Goal: Contribute content: Contribute content

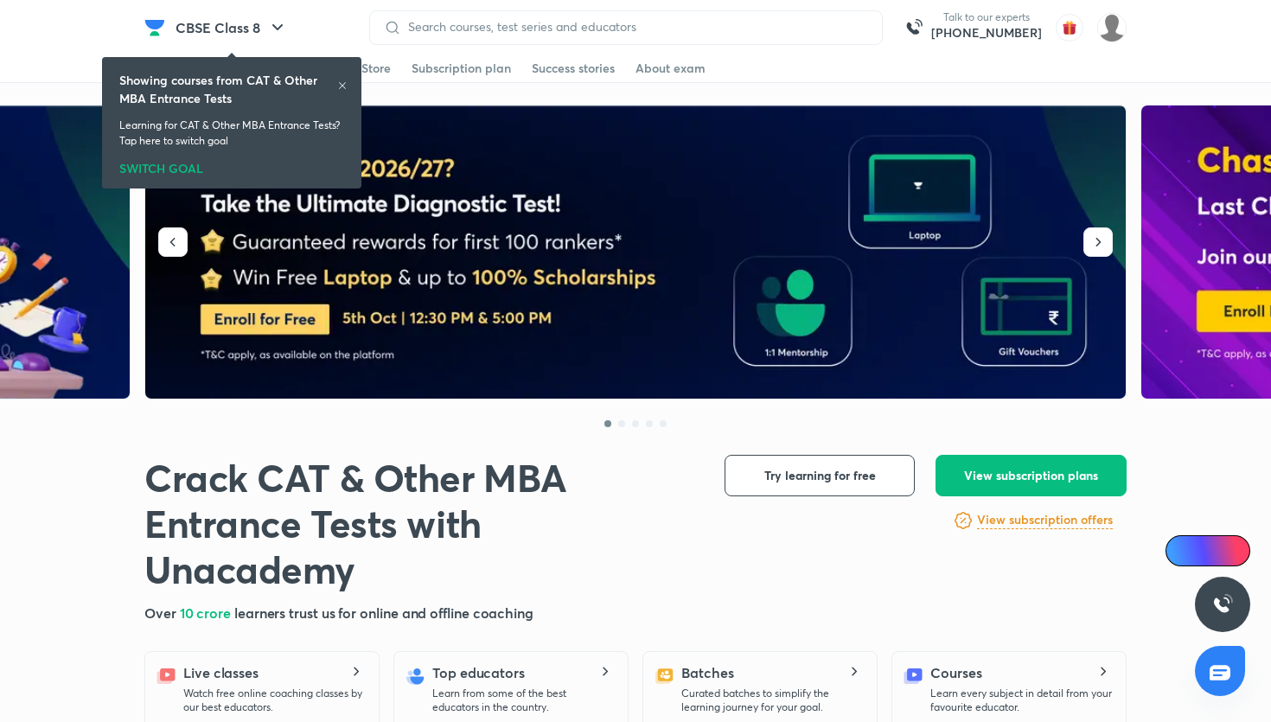
click at [1142, 48] on header "CBSE Class 8 Talk to our experts +91-8585858585 Get started Educators Batch Sto…" at bounding box center [635, 27] width 1271 height 55
click at [1113, 34] on img at bounding box center [1111, 27] width 29 height 29
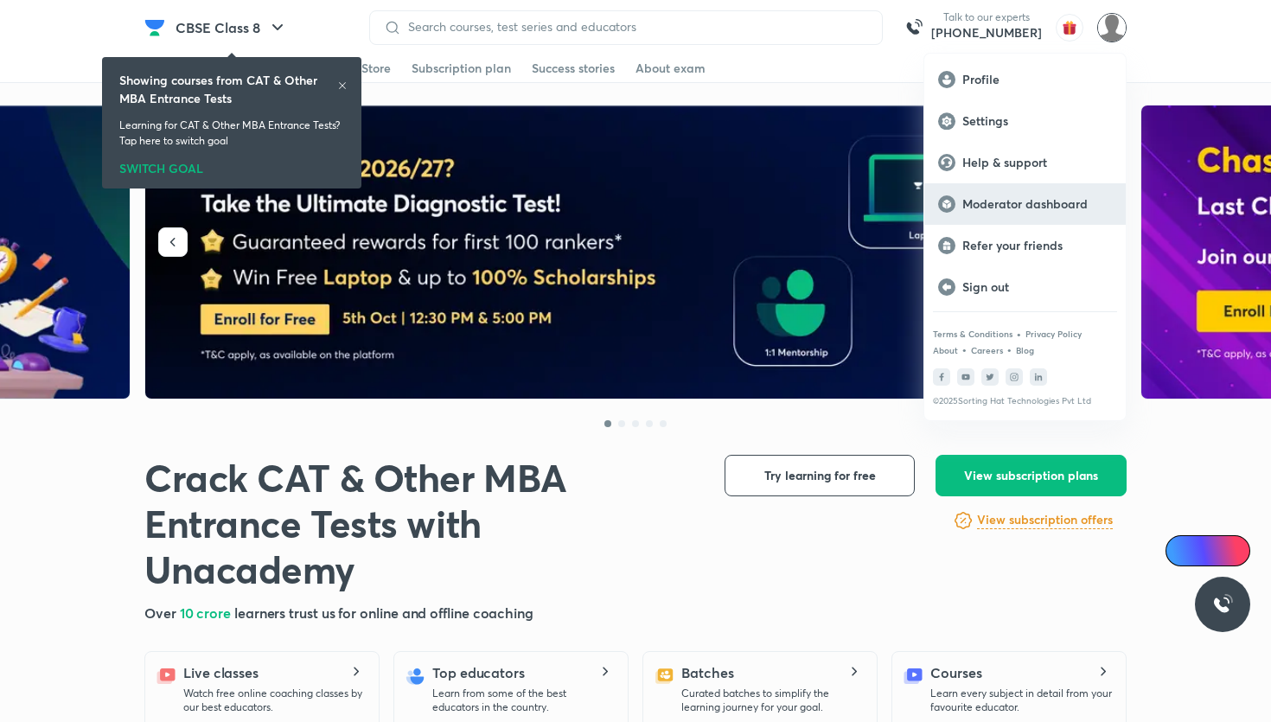
click at [1040, 196] on p "Moderator dashboard" at bounding box center [1037, 204] width 150 height 16
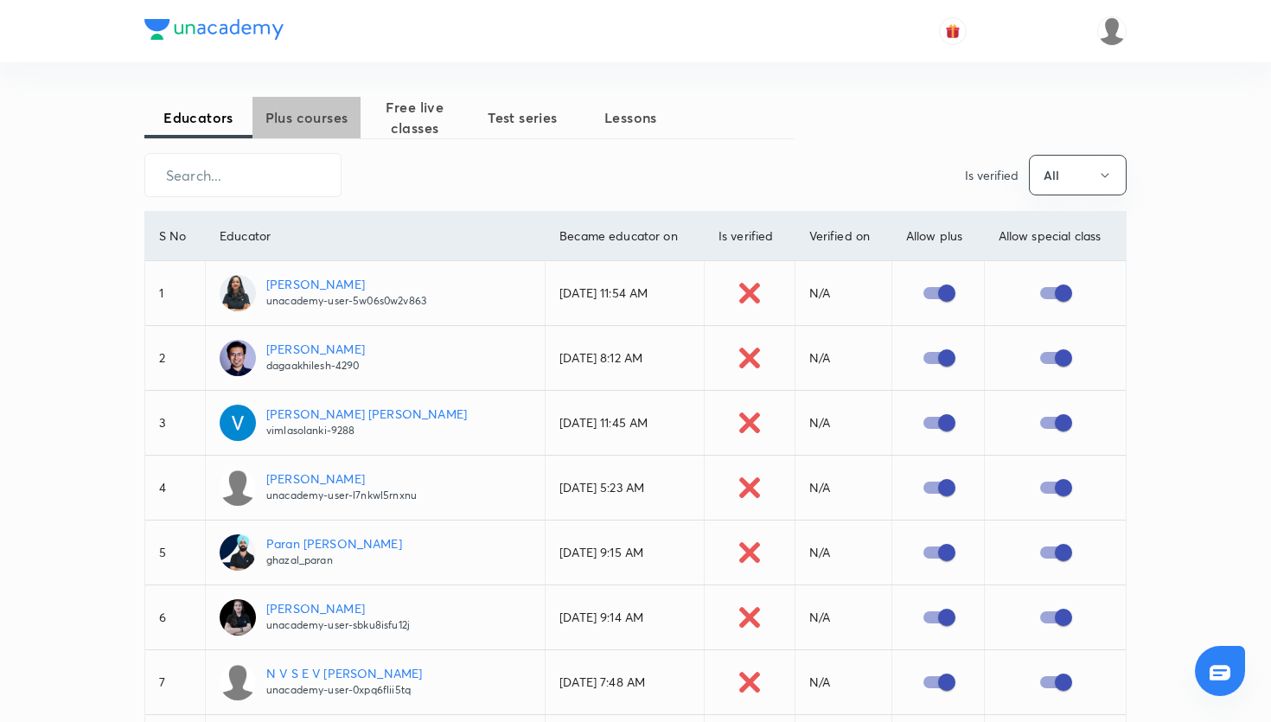
click at [346, 119] on span "Plus courses" at bounding box center [306, 117] width 108 height 21
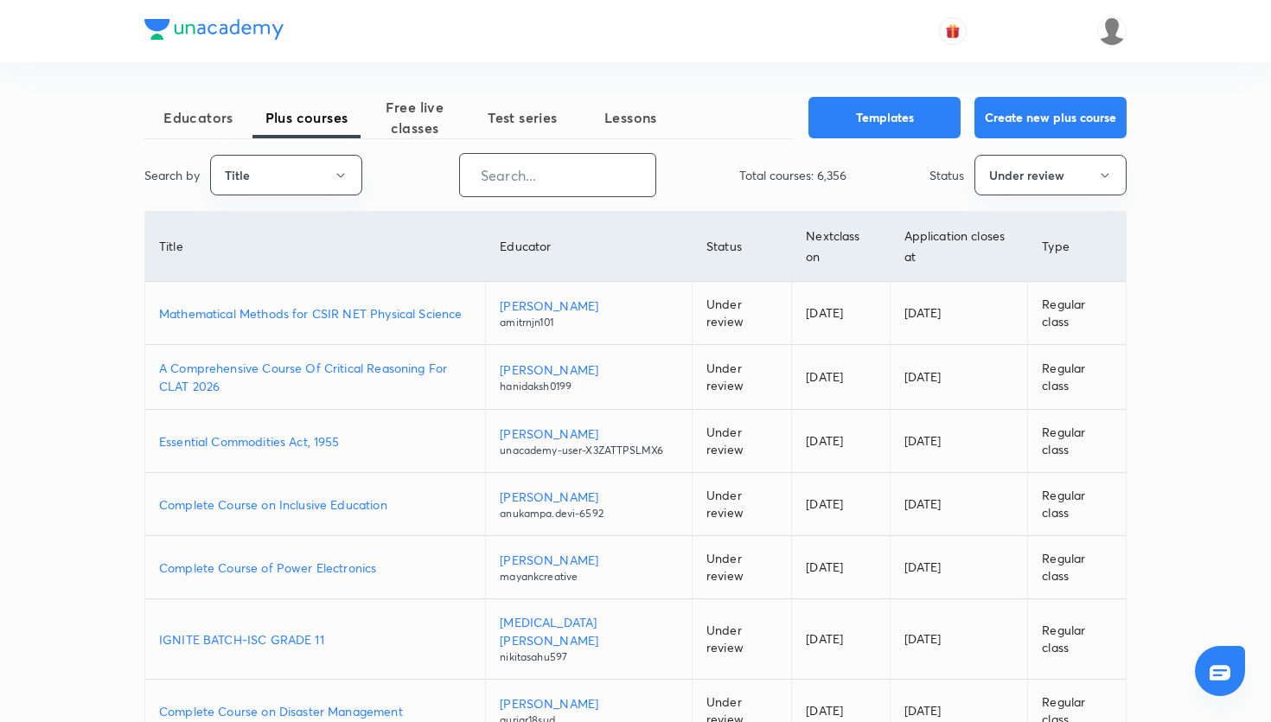
click at [520, 173] on input "text" at bounding box center [557, 175] width 195 height 44
paste input "nikkishukla790-9419"
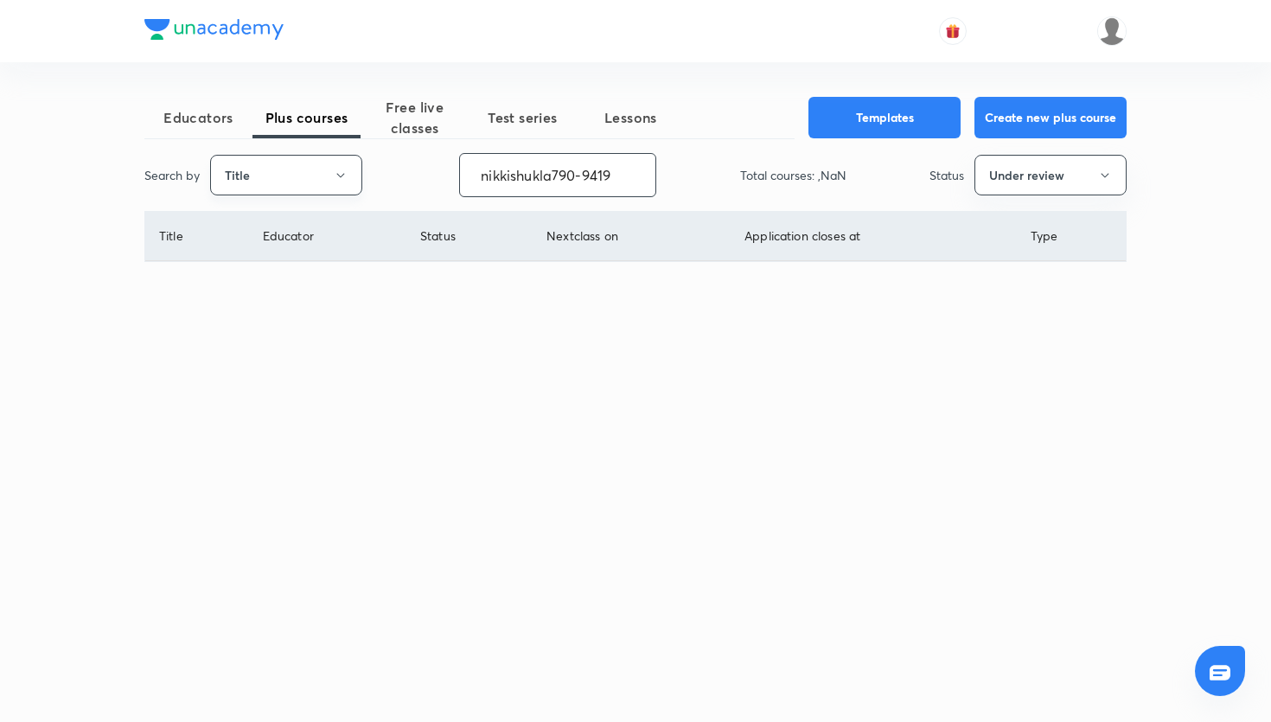
type input "nikkishukla790-9419"
click at [330, 171] on button "Title" at bounding box center [286, 175] width 152 height 41
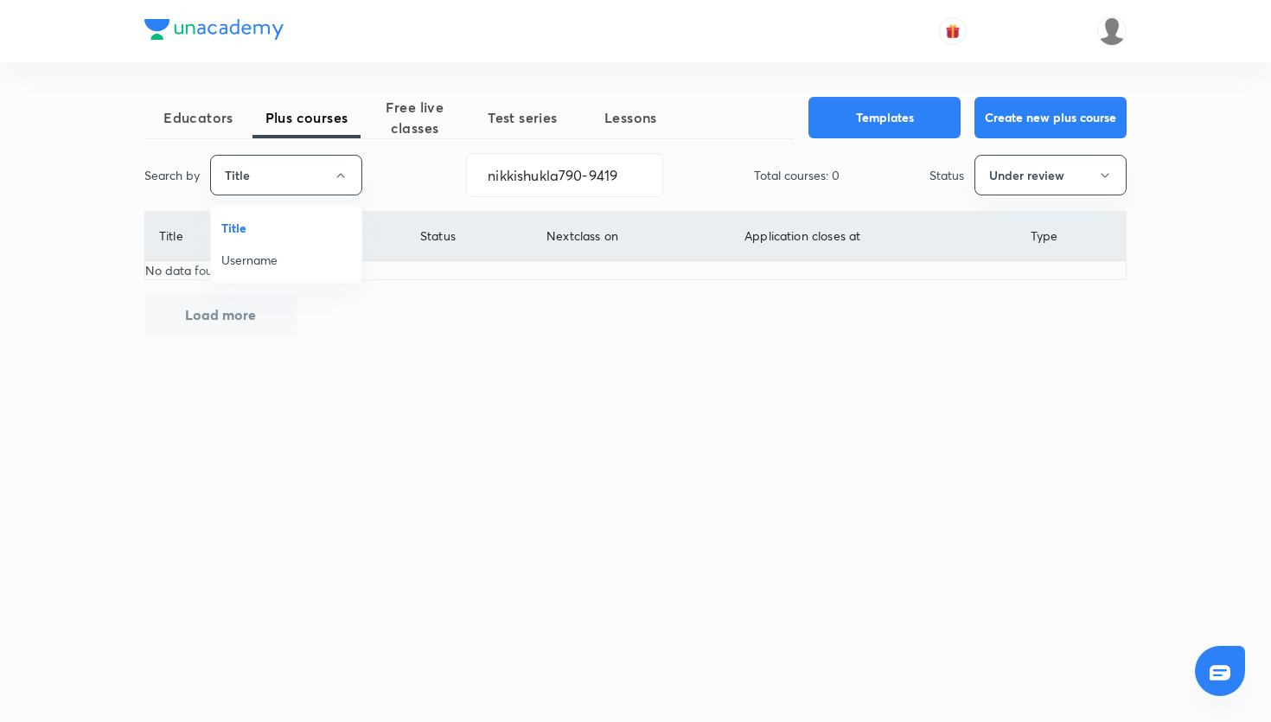
click at [291, 252] on span "Username" at bounding box center [286, 260] width 130 height 18
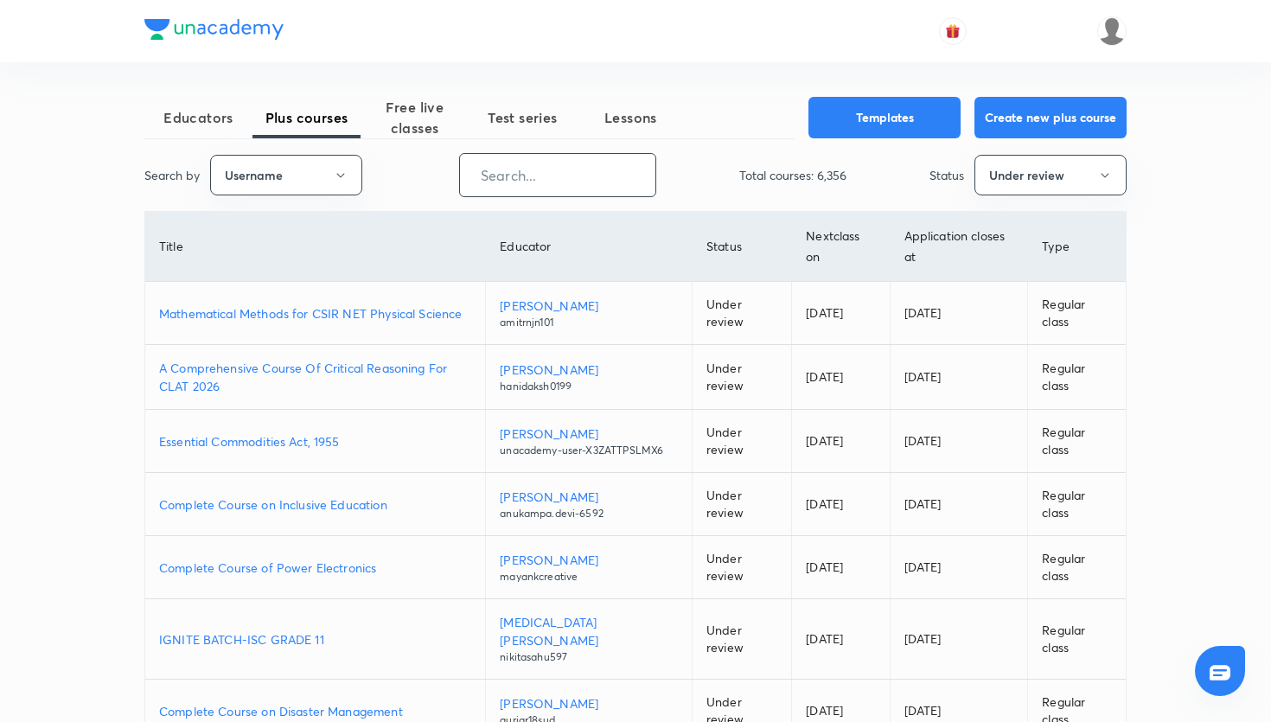
click at [514, 182] on input "text" at bounding box center [557, 175] width 195 height 44
paste input "nikkishukla790-9419"
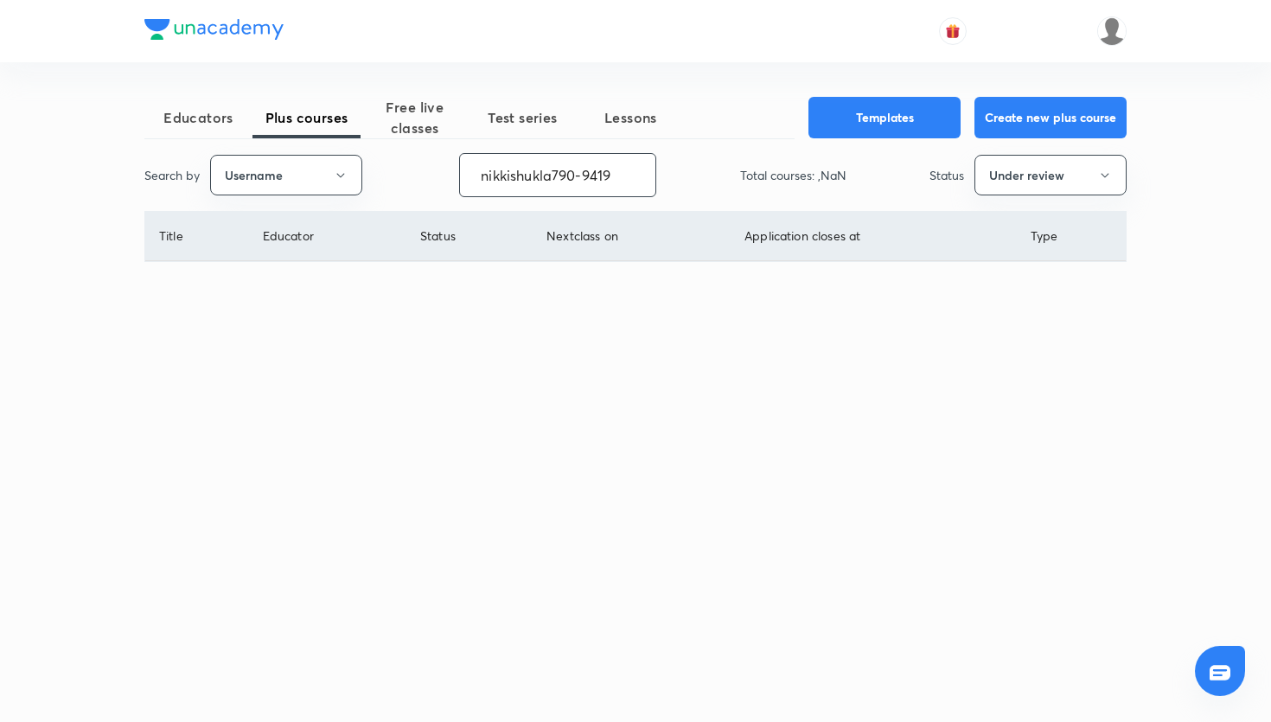
type input "nikkishukla790-9419"
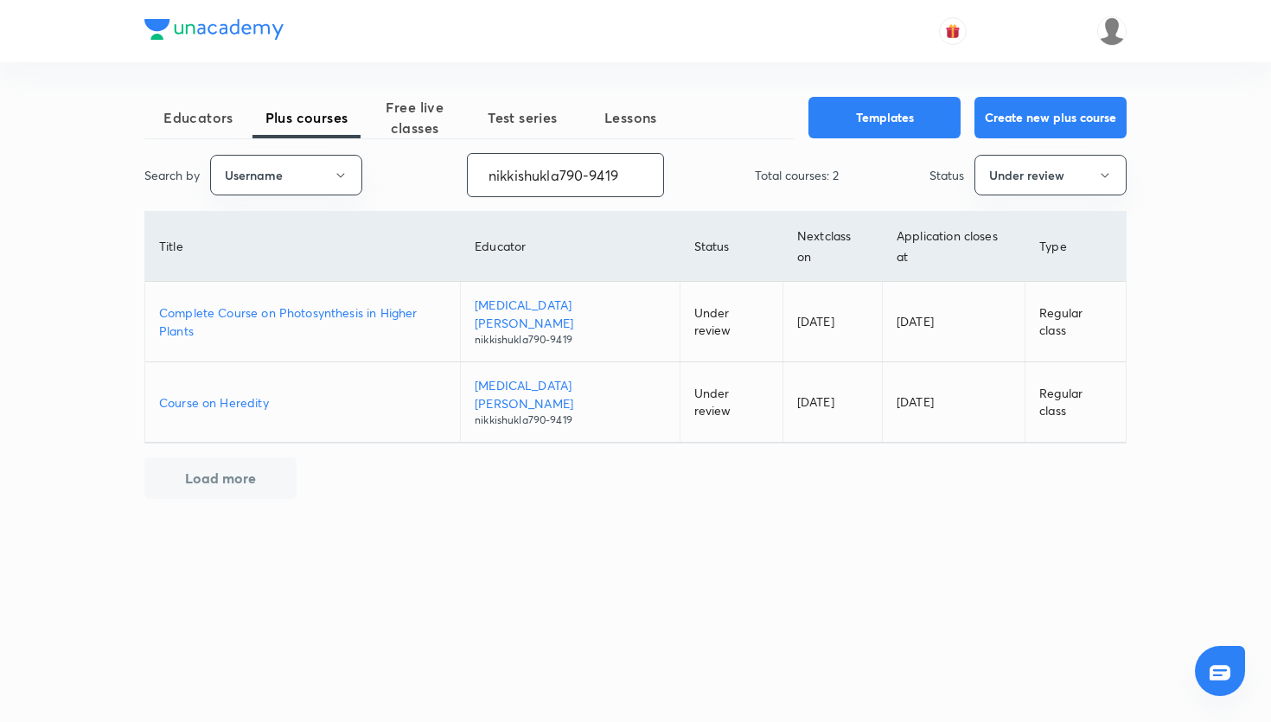
click at [258, 393] on p "Course on Heredity" at bounding box center [302, 402] width 287 height 18
click at [354, 303] on p "Complete Course on Photosynthesis in Higher Plants" at bounding box center [302, 321] width 287 height 36
click at [239, 393] on p "Course on Heredity" at bounding box center [302, 402] width 287 height 18
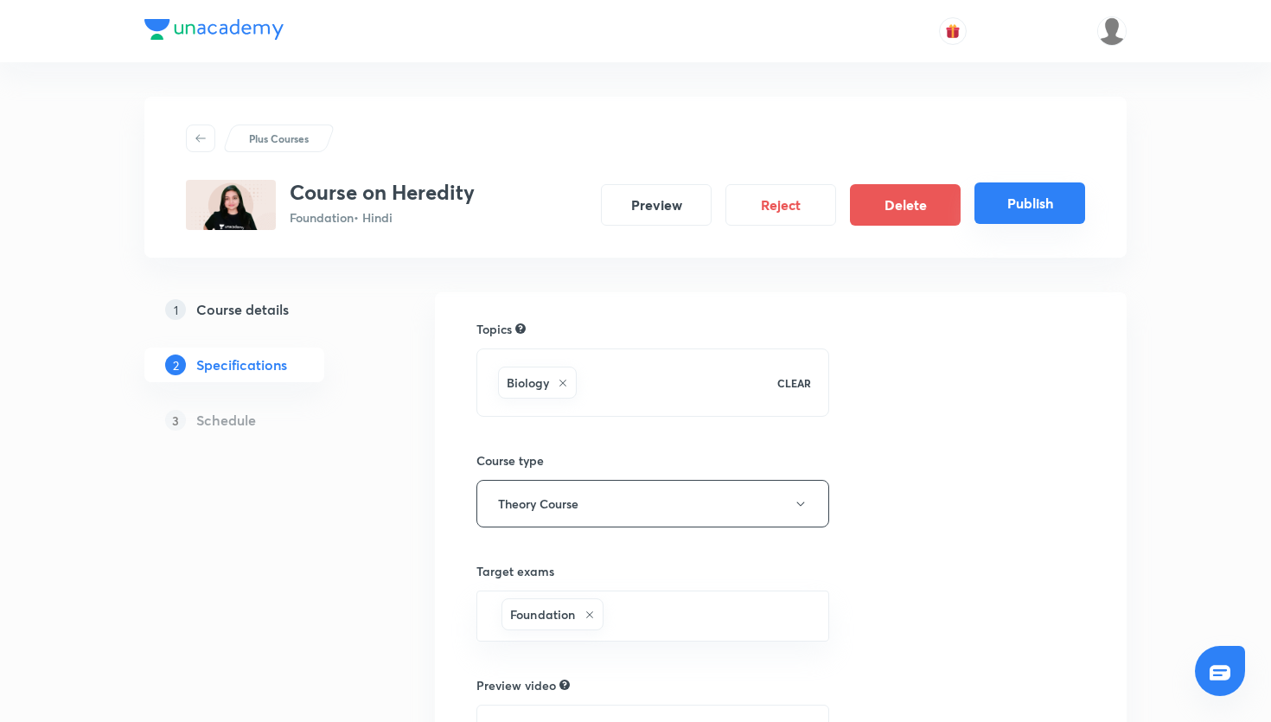
click at [983, 199] on button "Publish" at bounding box center [1029, 202] width 111 height 41
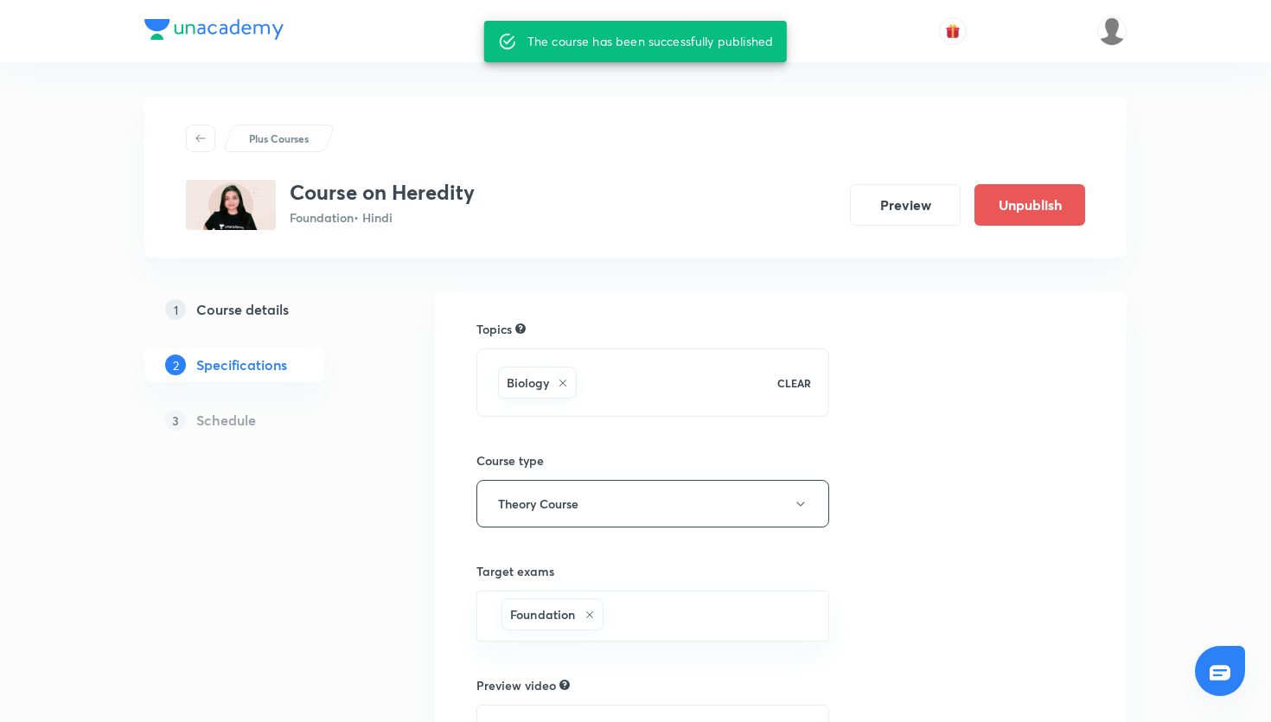
click at [415, 136] on div "Plus Courses" at bounding box center [635, 138] width 899 height 28
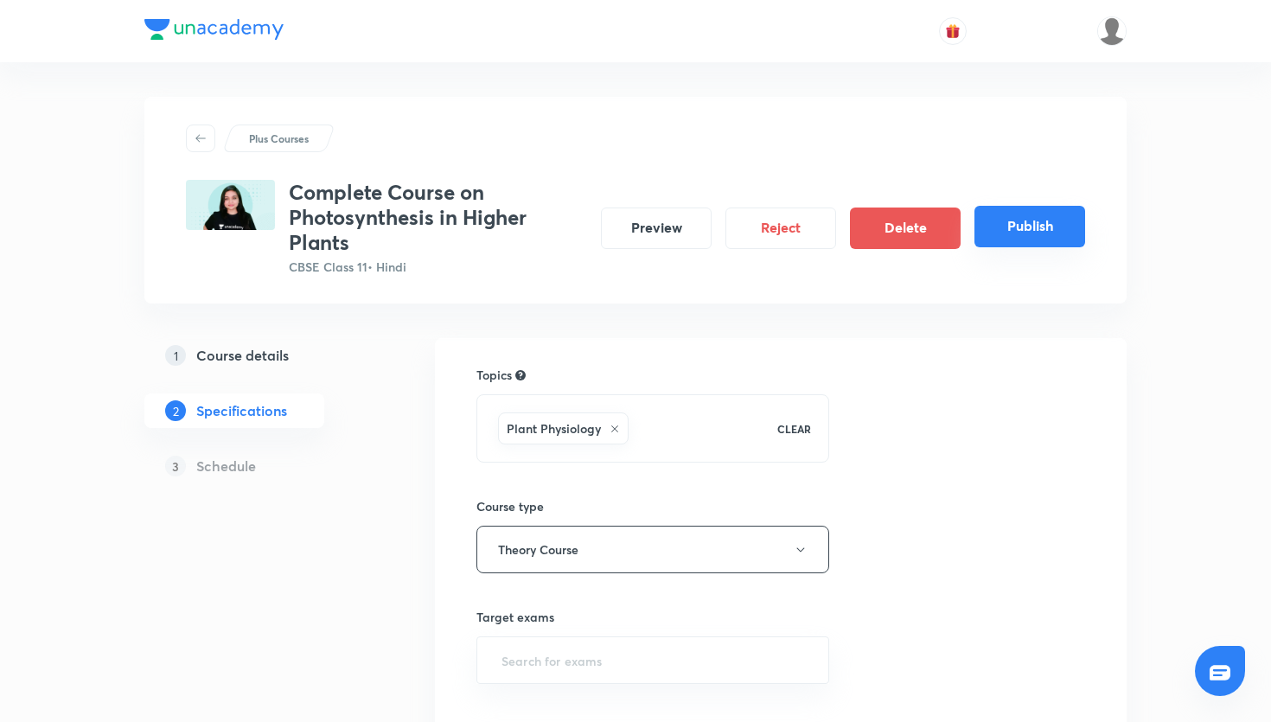
click at [1012, 215] on button "Publish" at bounding box center [1029, 226] width 111 height 41
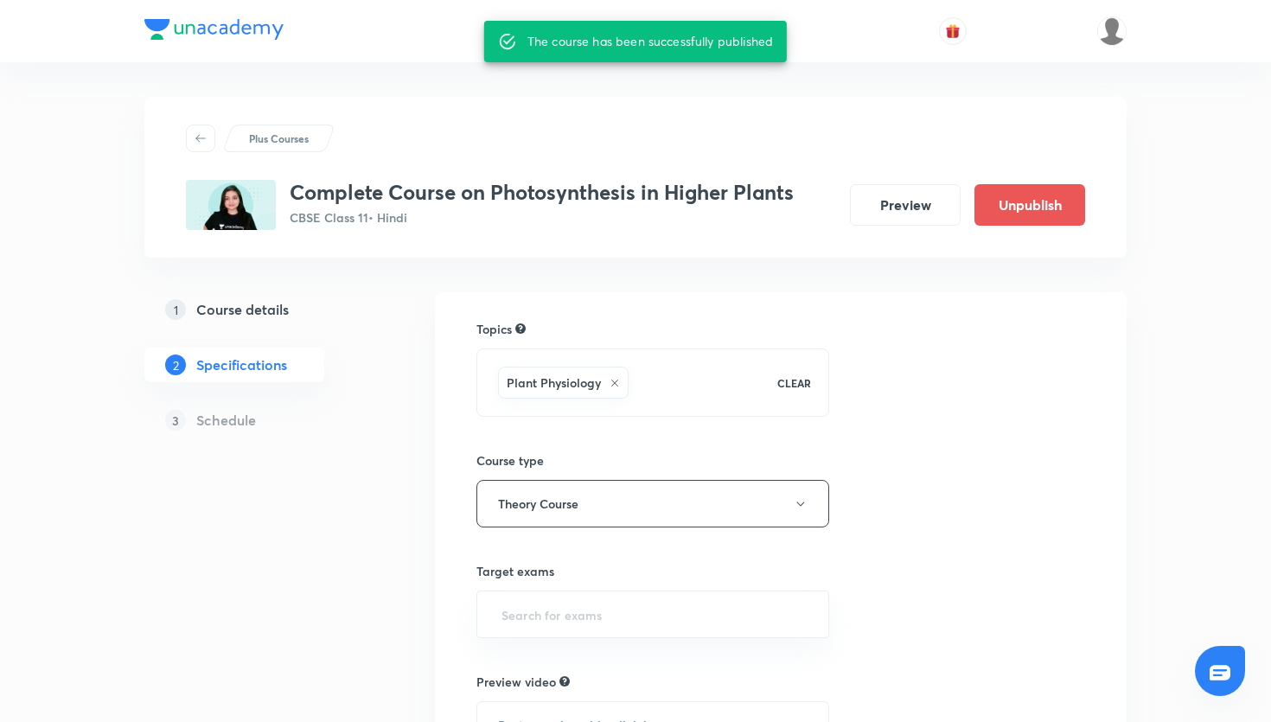
click at [298, 144] on p "Plus Courses" at bounding box center [279, 139] width 60 height 16
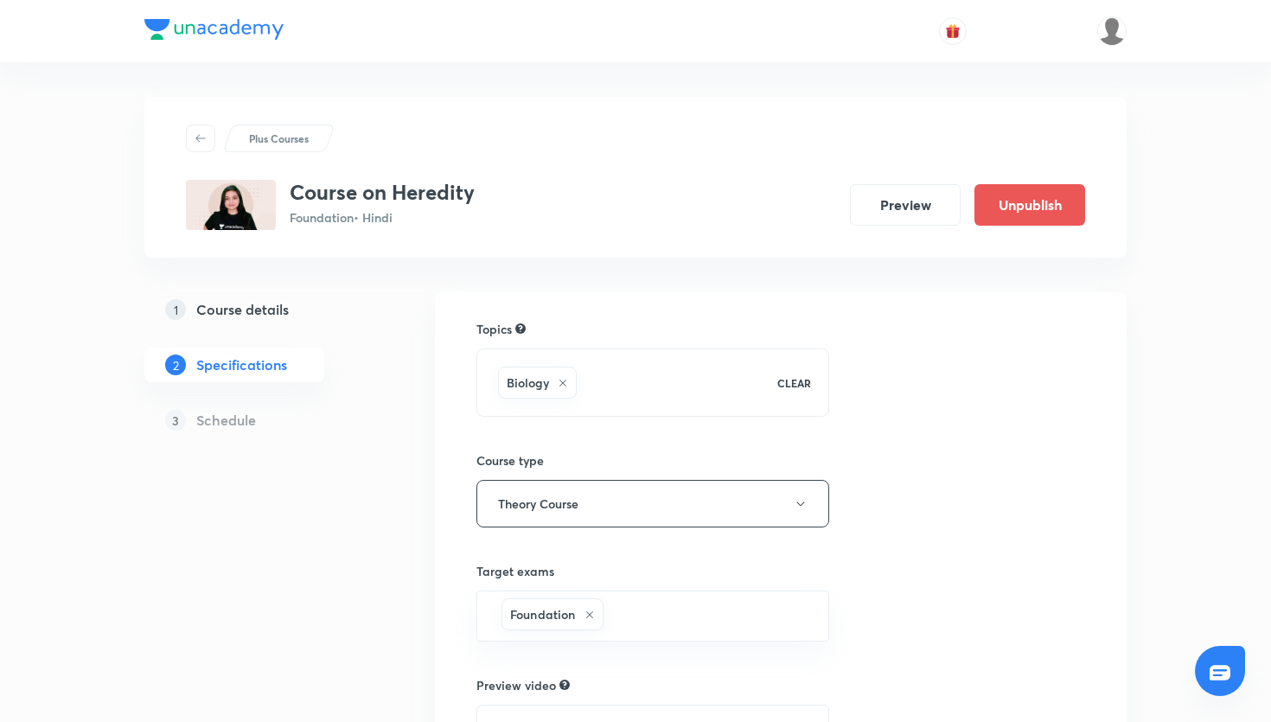
click at [500, 105] on div "Plus Courses Course on Heredity Foundation • Hindi Preview Unpublish" at bounding box center [635, 177] width 982 height 161
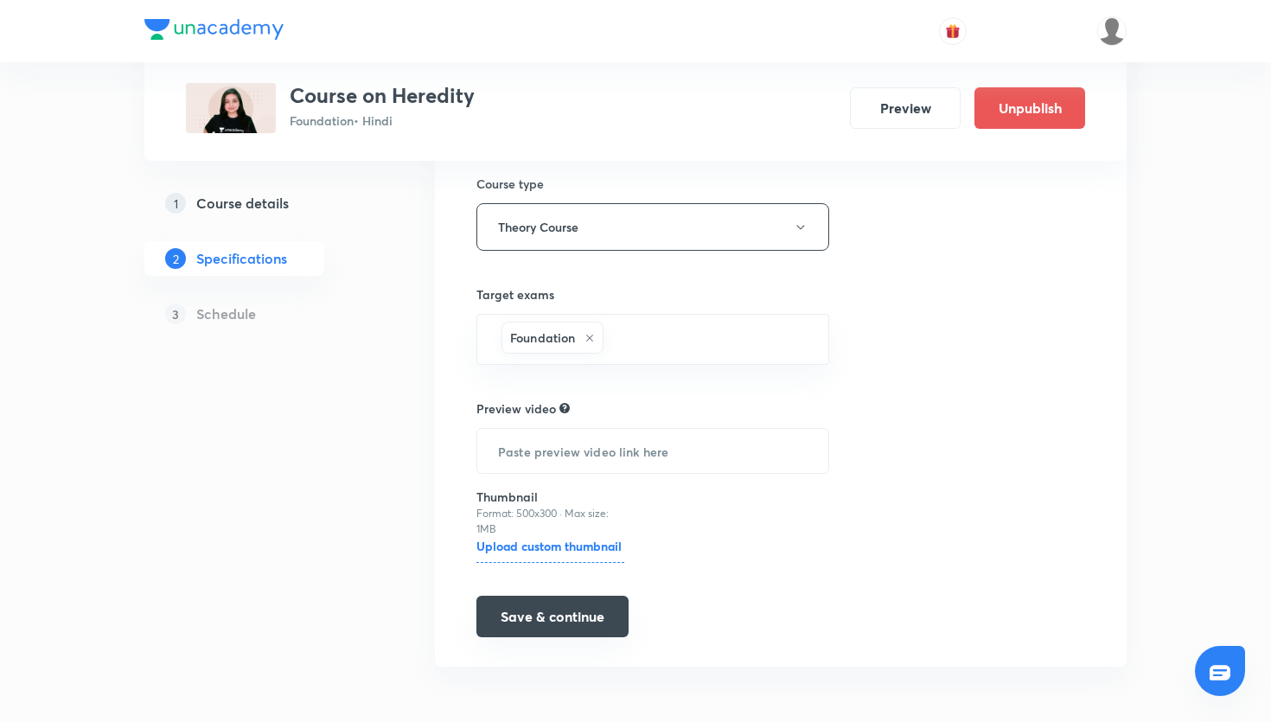
click at [559, 621] on button "Save & continue" at bounding box center [552, 616] width 152 height 41
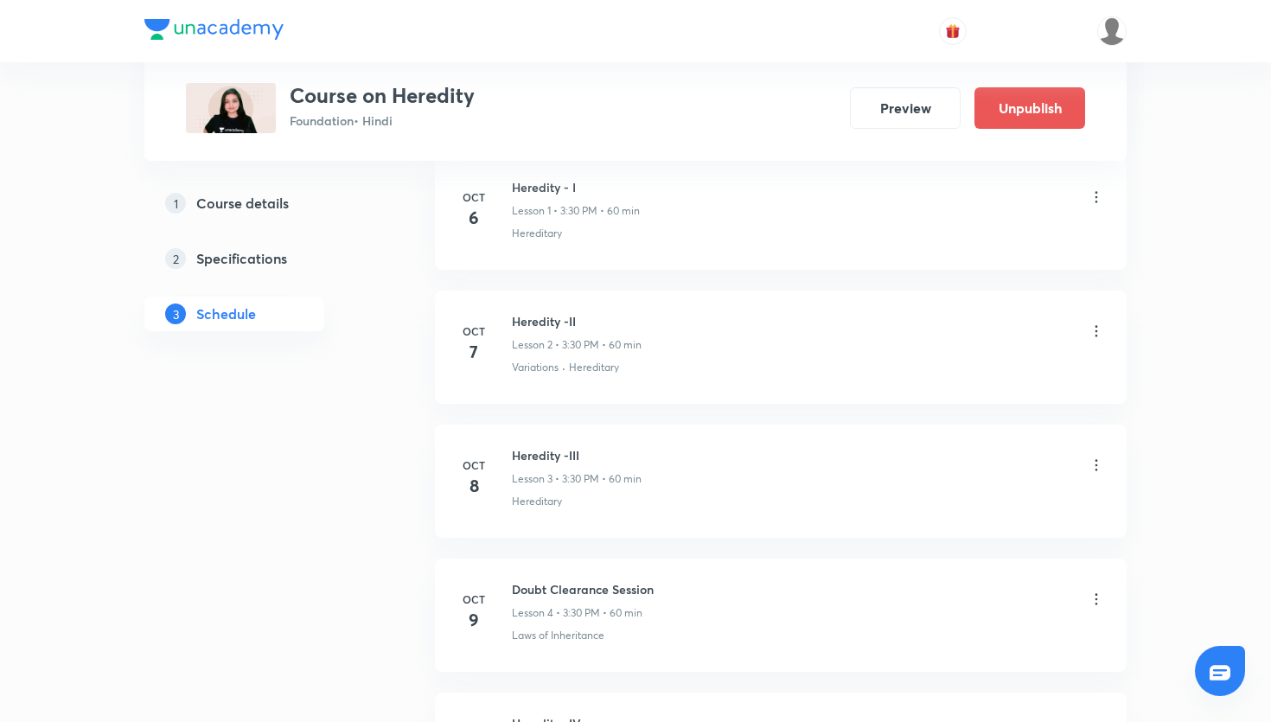
scroll to position [1199, 0]
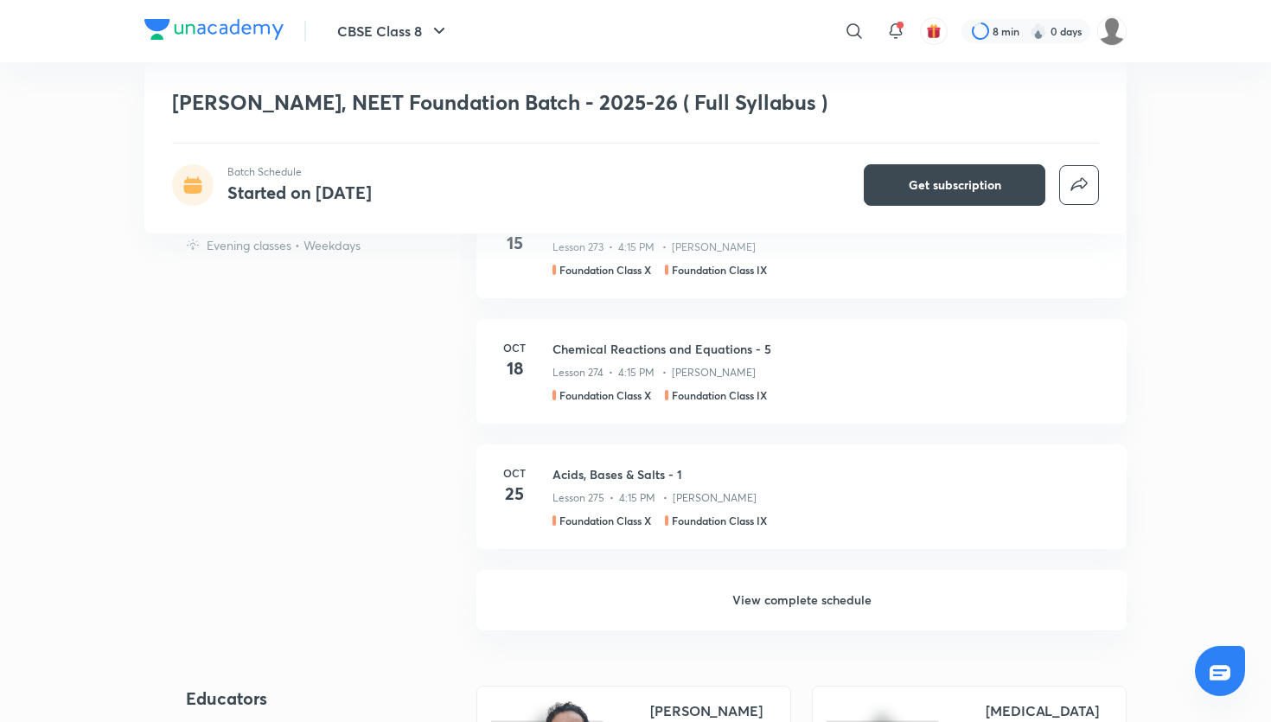
scroll to position [1195, 0]
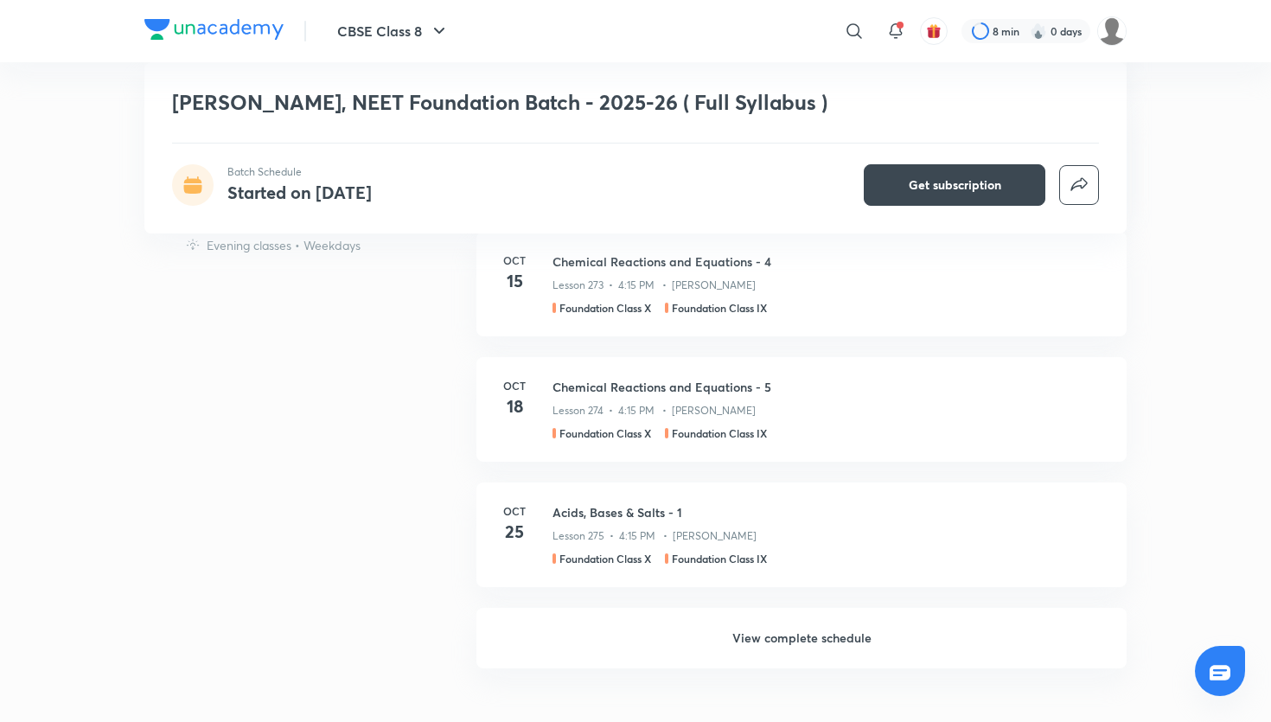
click at [813, 622] on h6 "View complete schedule" at bounding box center [801, 638] width 650 height 61
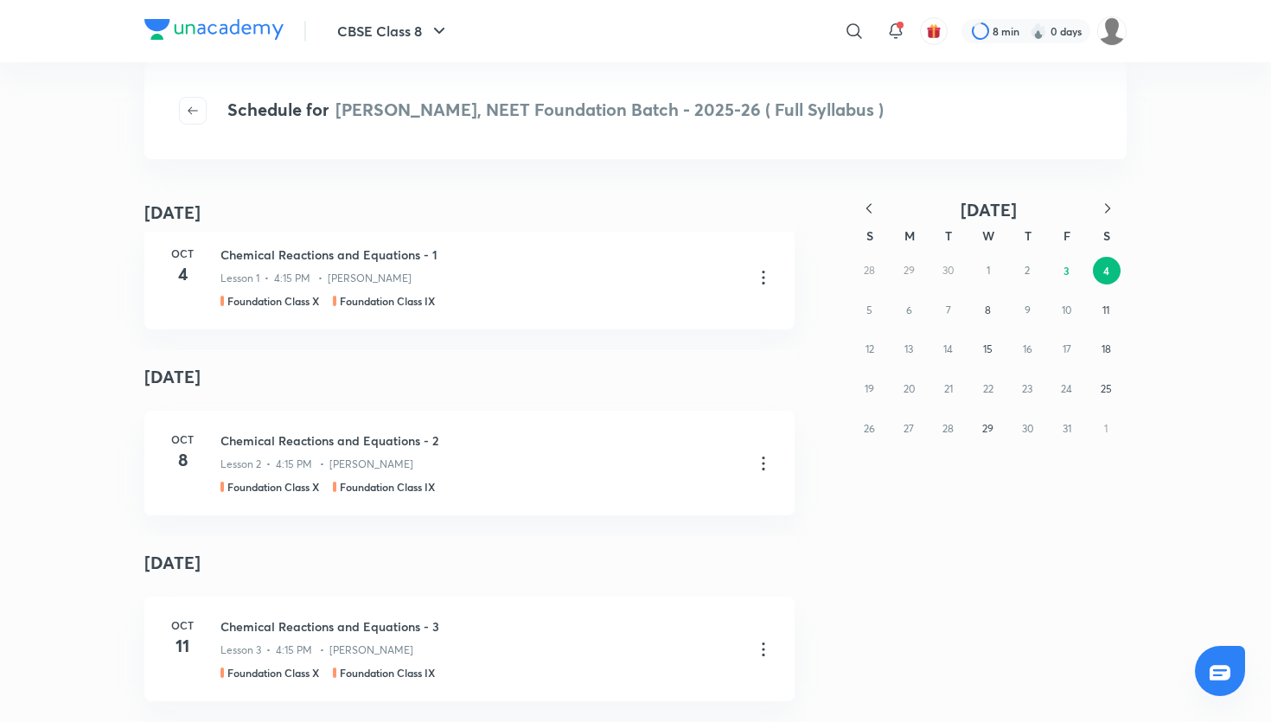
scroll to position [16, 0]
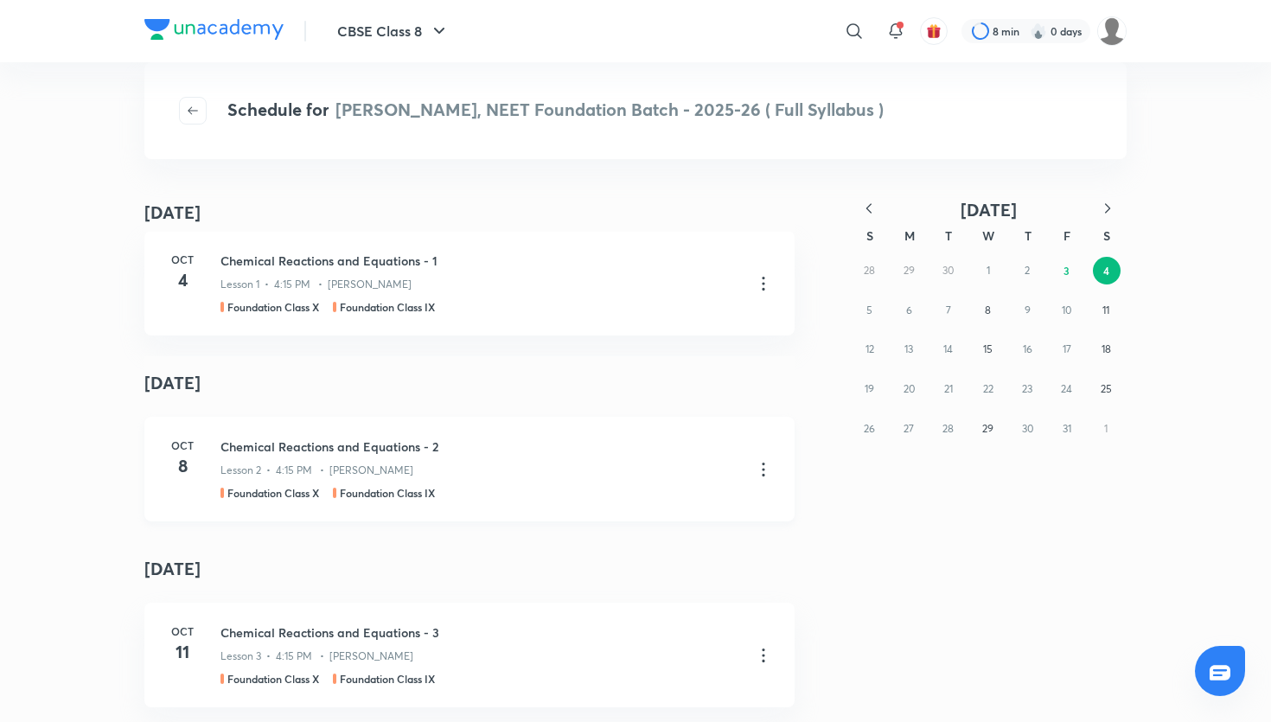
click at [760, 462] on icon at bounding box center [763, 469] width 21 height 21
click at [698, 516] on li "Go to course page" at bounding box center [674, 512] width 198 height 32
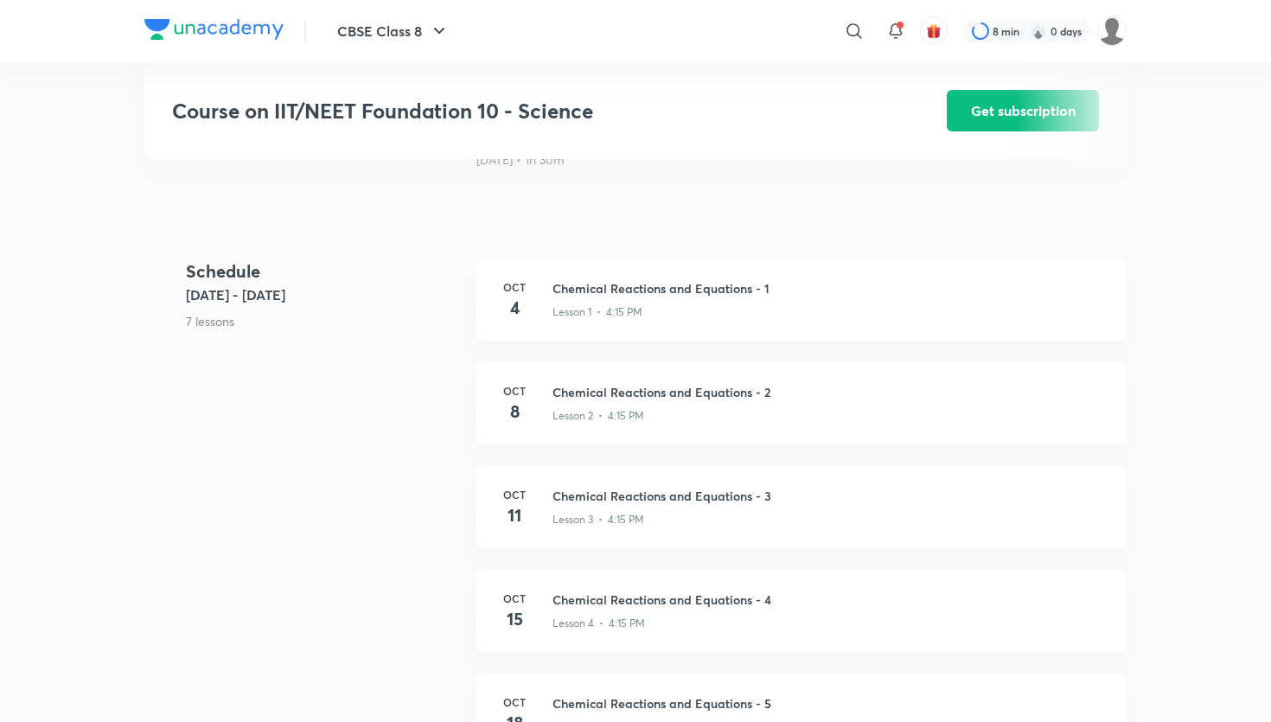
scroll to position [624, 0]
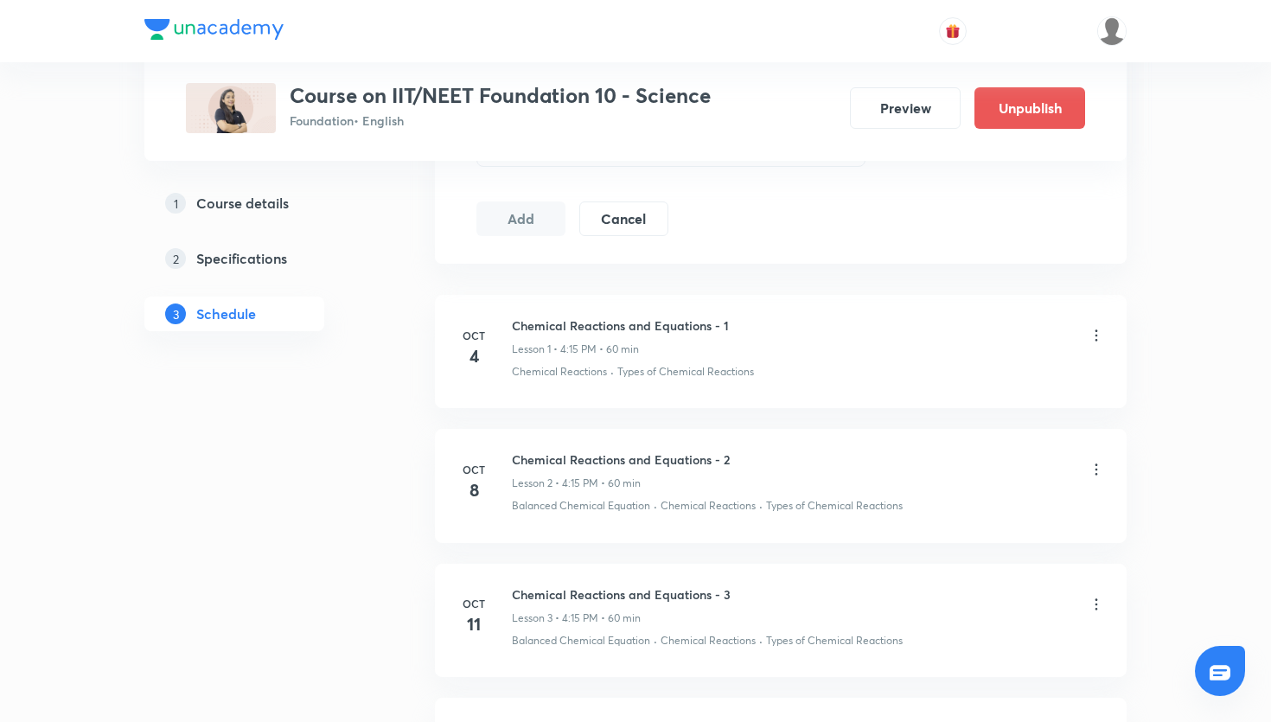
scroll to position [875, 0]
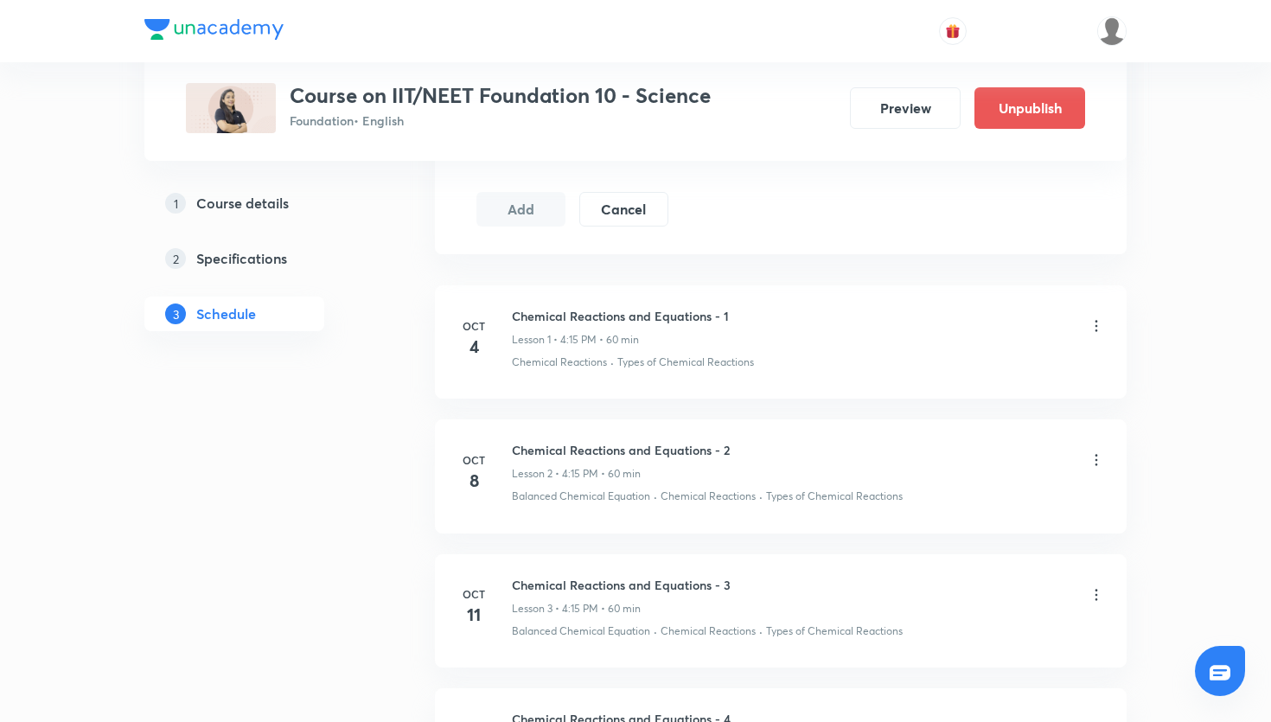
click at [1092, 324] on icon at bounding box center [1095, 325] width 17 height 17
click at [1087, 453] on div at bounding box center [635, 361] width 1271 height 722
click at [1093, 457] on icon at bounding box center [1095, 459] width 17 height 17
click at [1015, 497] on li "Edit" at bounding box center [1008, 504] width 189 height 32
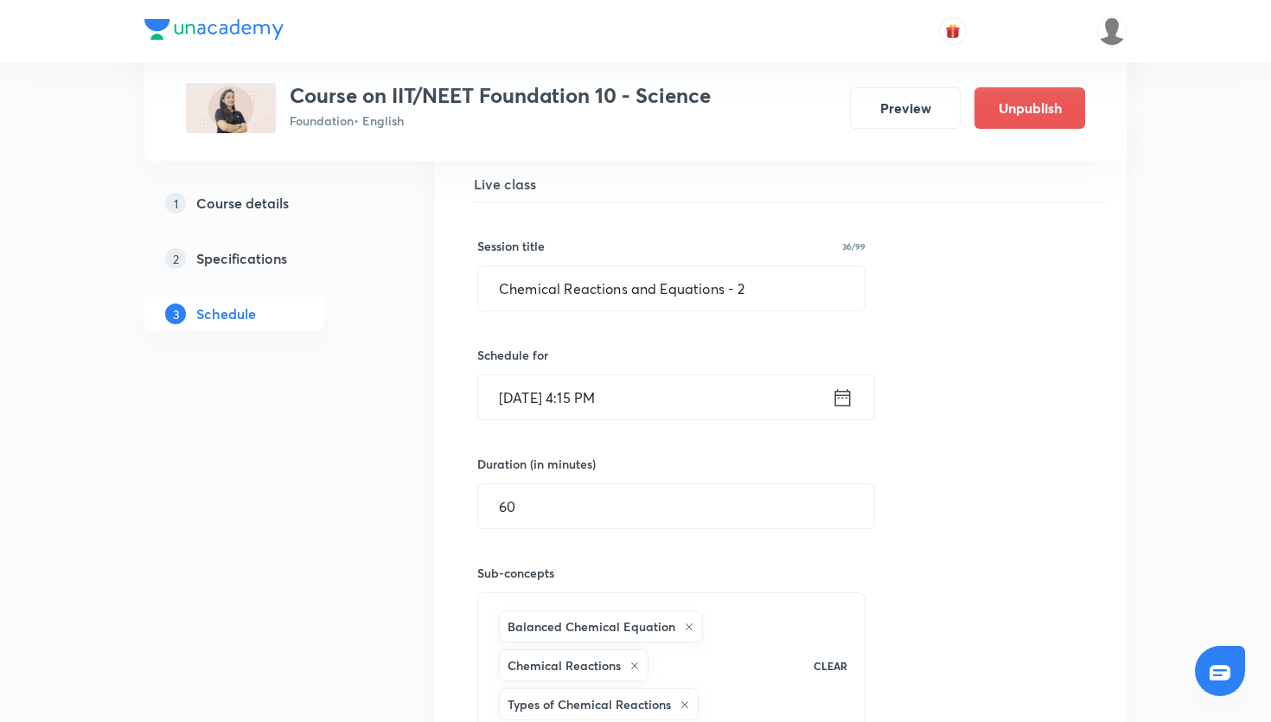
scroll to position [488, 0]
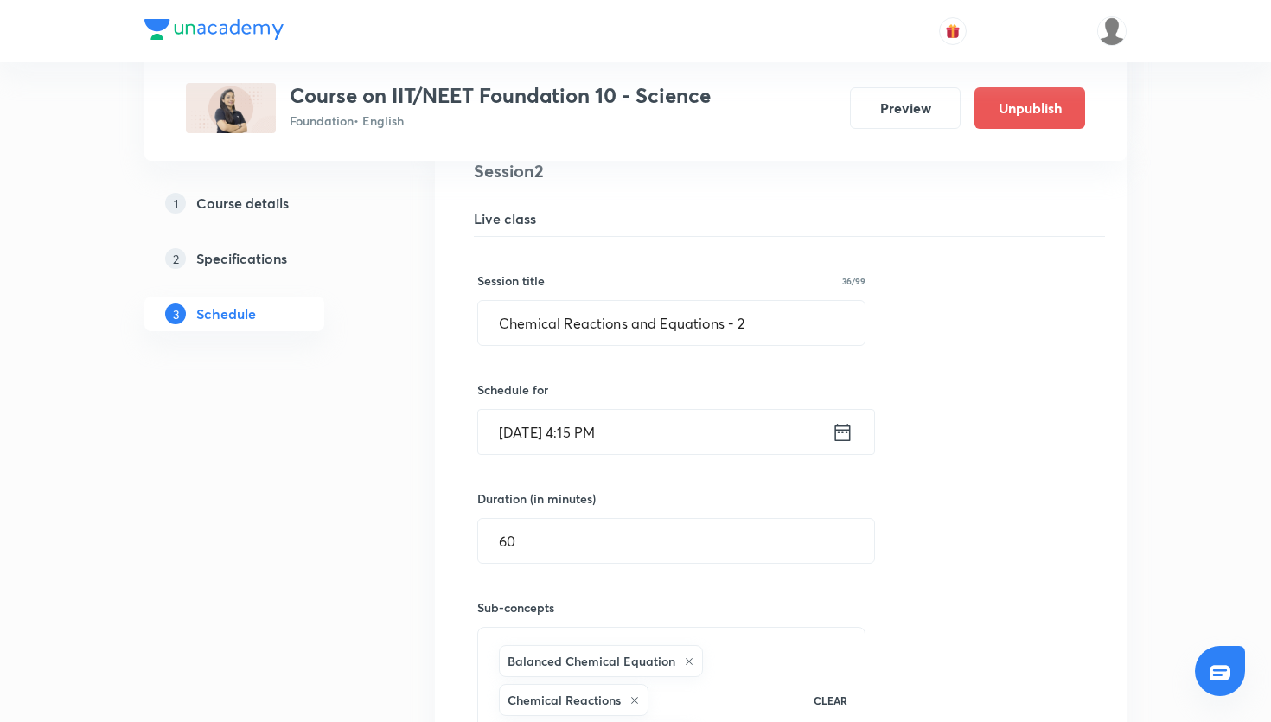
click at [844, 434] on icon at bounding box center [842, 432] width 22 height 24
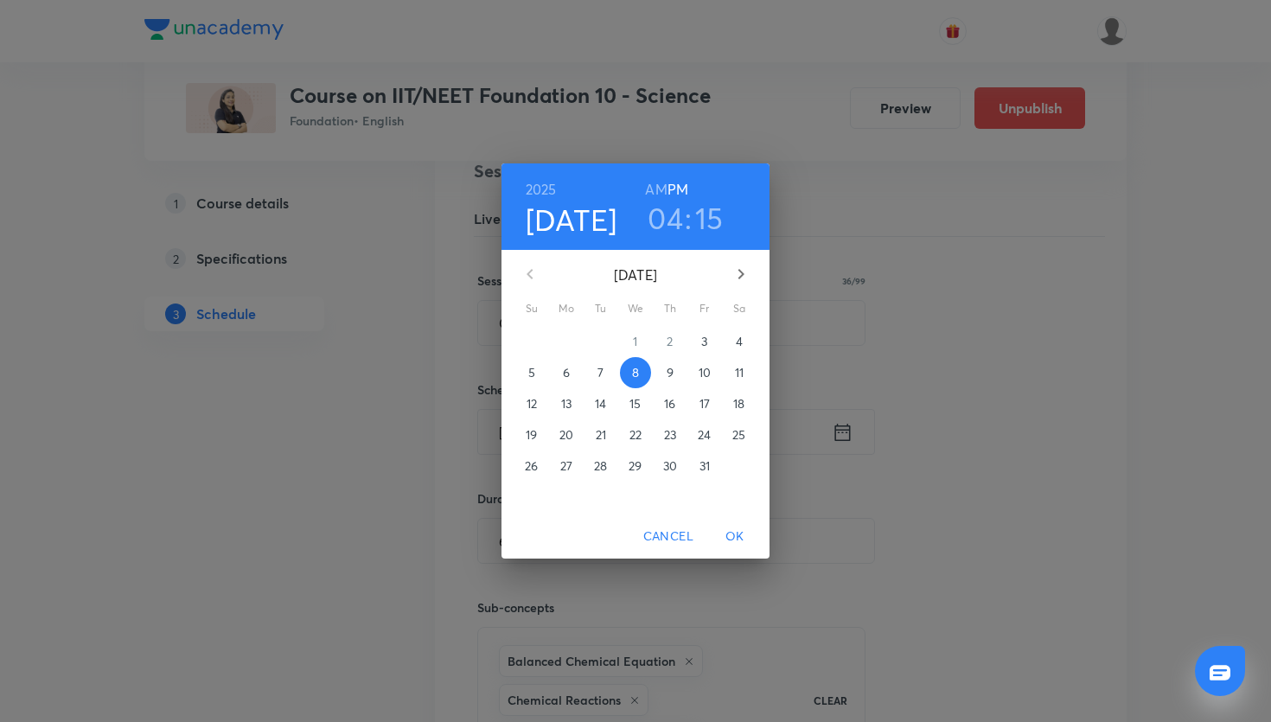
click at [708, 224] on h3 "15" at bounding box center [709, 218] width 29 height 36
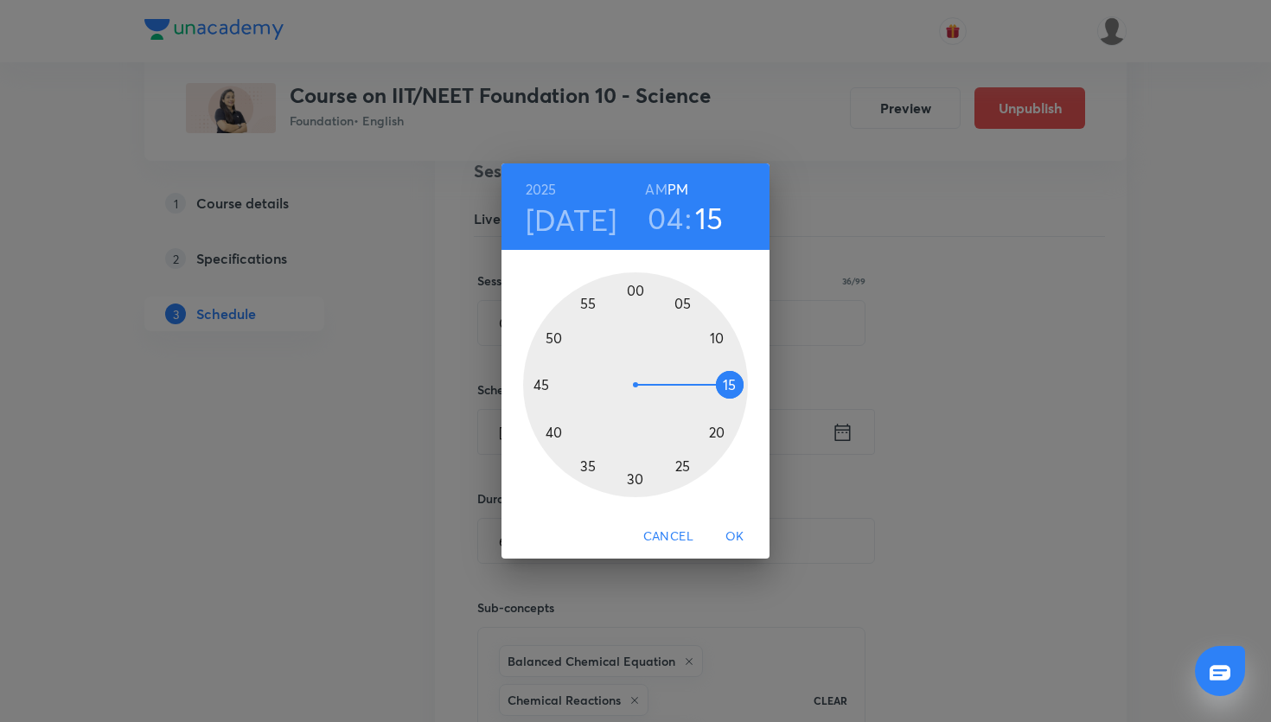
click at [540, 385] on div at bounding box center [635, 384] width 225 height 225
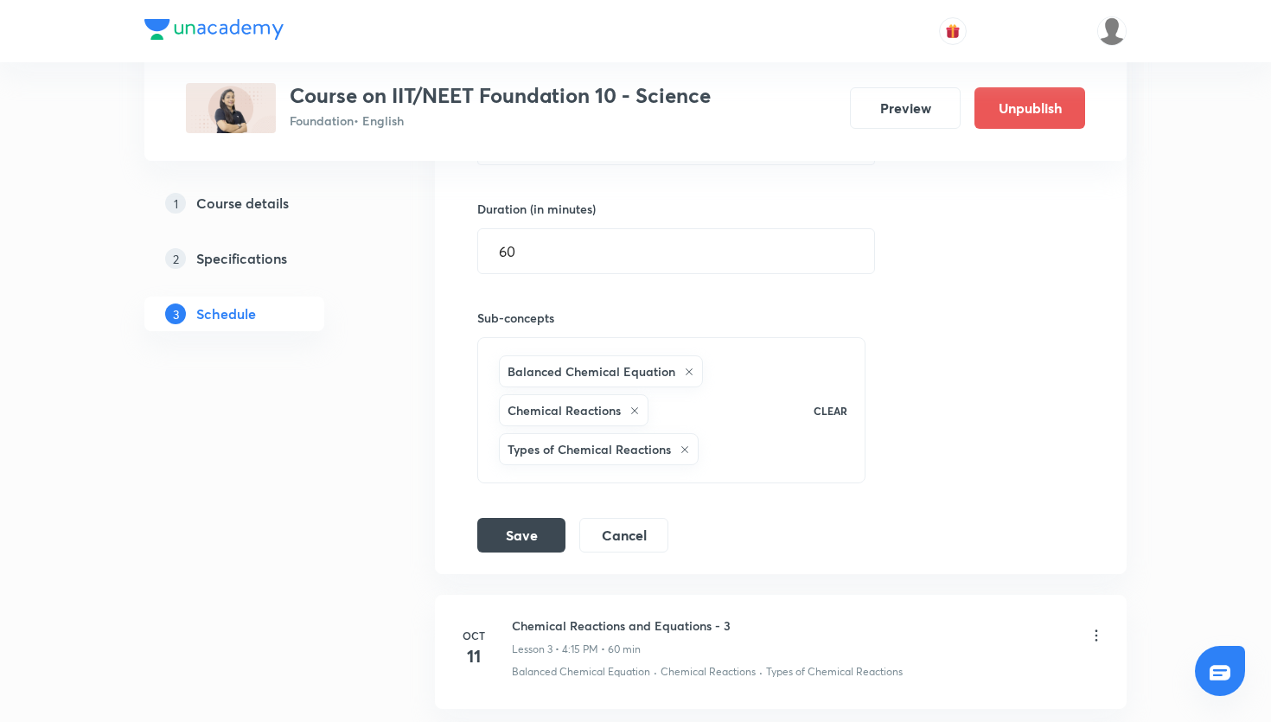
scroll to position [793, 0]
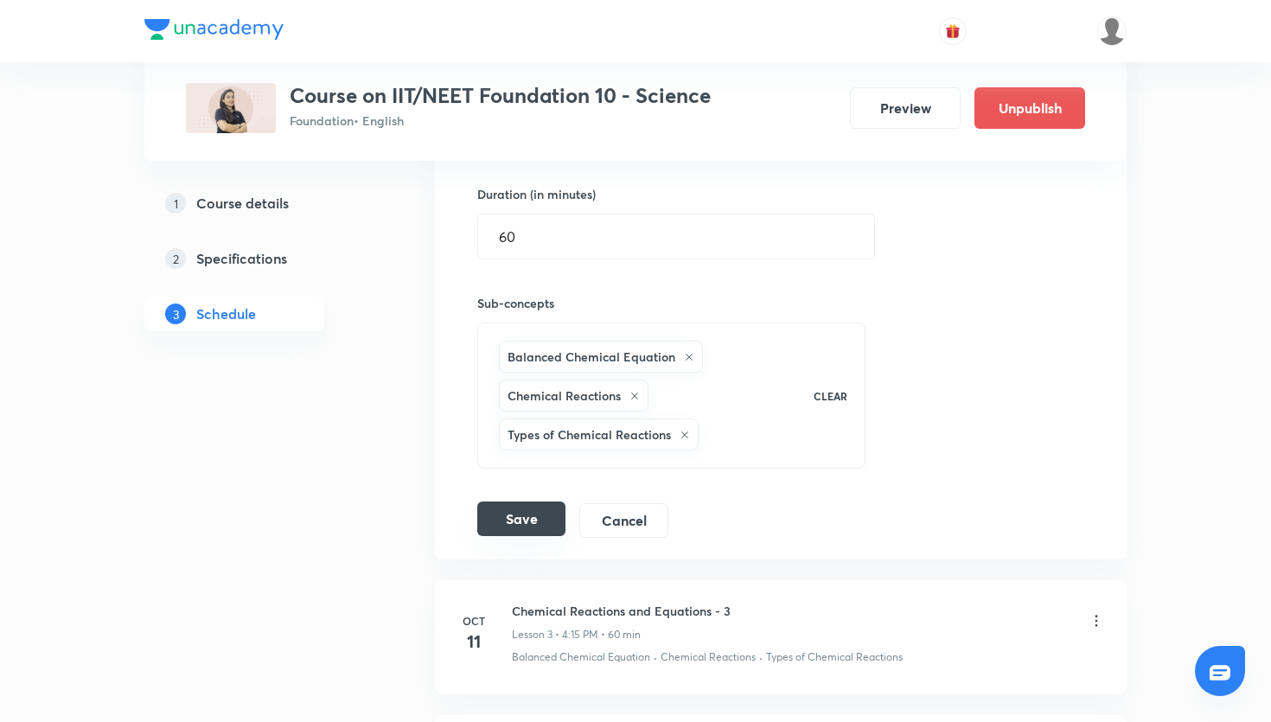
click at [540, 519] on button "Save" at bounding box center [521, 518] width 88 height 35
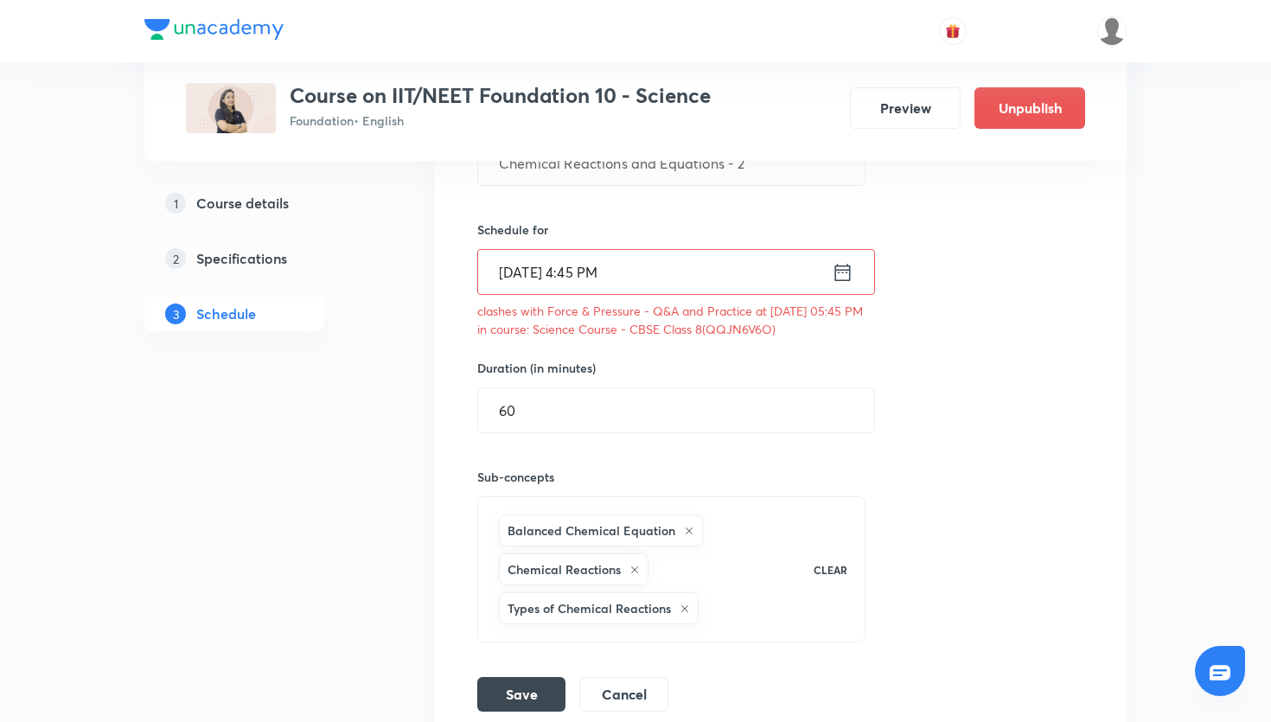
scroll to position [641, 0]
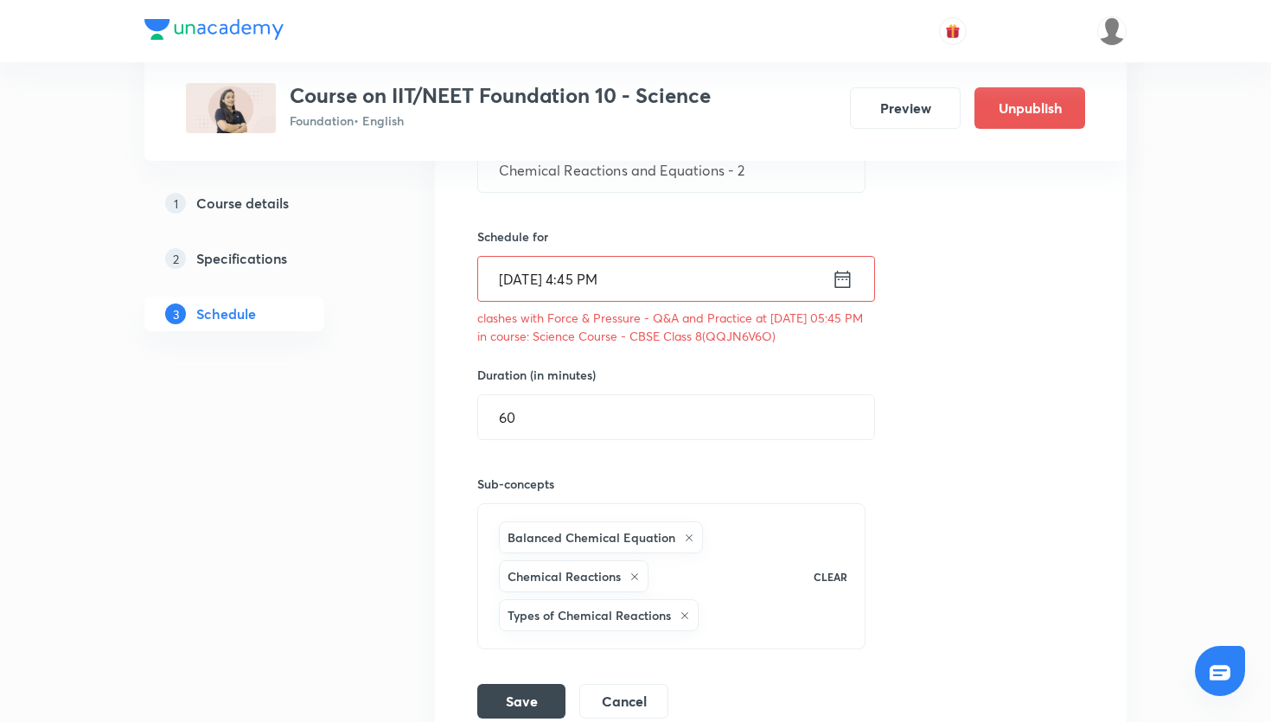
drag, startPoint x: 826, startPoint y: 336, endPoint x: 761, endPoint y: 336, distance: 65.7
click at [761, 336] on p "clashes with Force & Pressure - Q&A and Practice at 08 Oct 2025 05:45 PM in cou…" at bounding box center [671, 327] width 388 height 36
click at [607, 280] on input "Oct 8, 2025, 4:45 PM" at bounding box center [655, 279] width 354 height 44
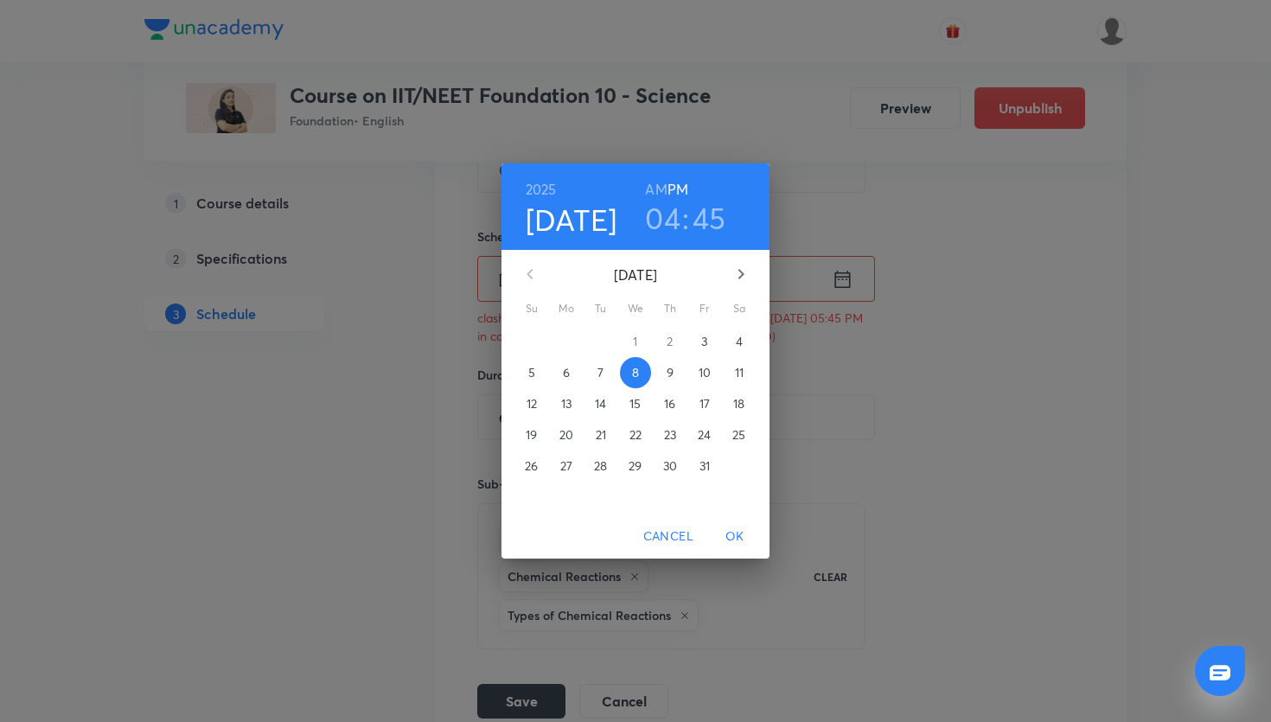
click at [728, 223] on div "04 : 45" at bounding box center [685, 218] width 120 height 36
click at [716, 221] on h3 "45" at bounding box center [709, 218] width 34 height 36
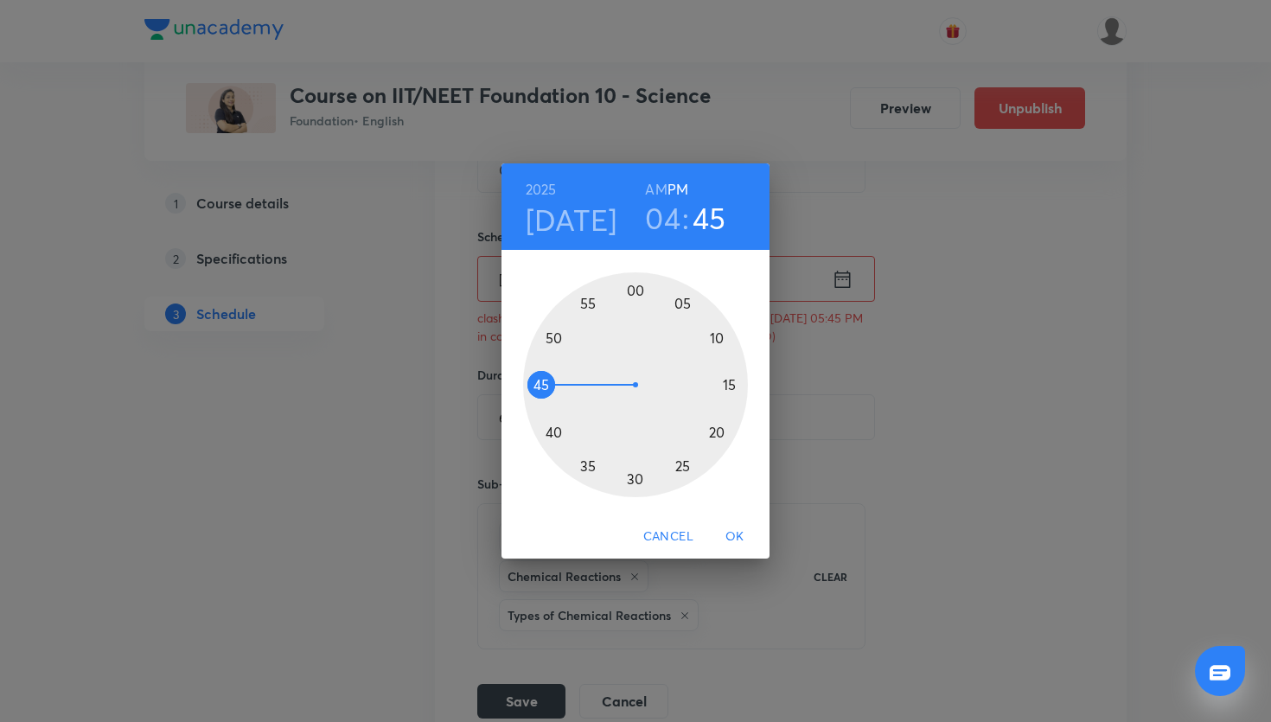
click at [556, 430] on div at bounding box center [635, 384] width 225 height 225
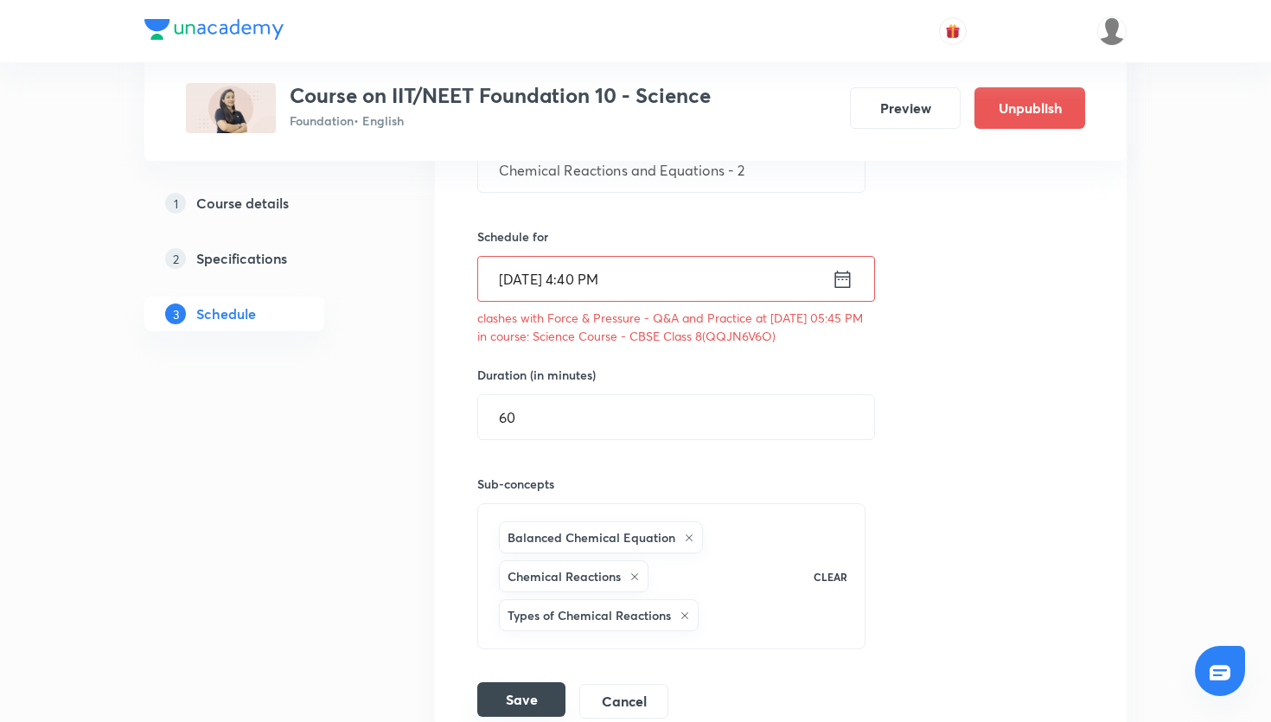
click at [519, 690] on button "Save" at bounding box center [521, 699] width 88 height 35
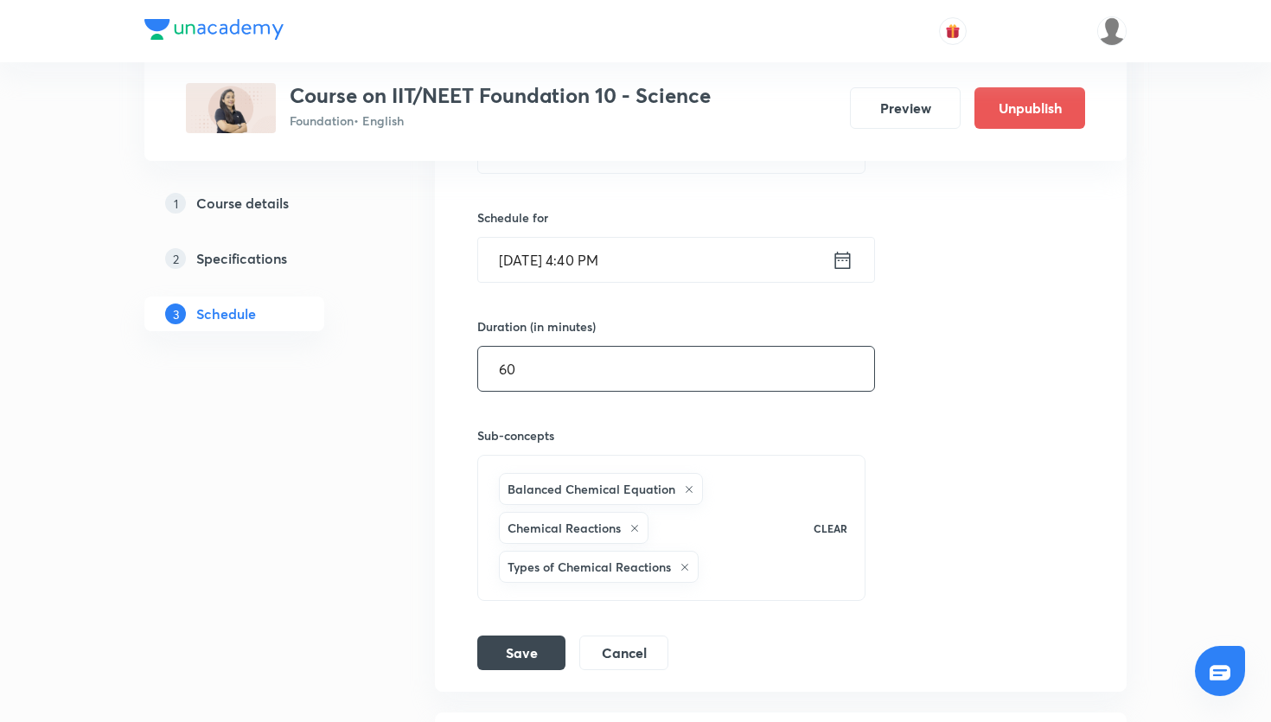
scroll to position [661, 0]
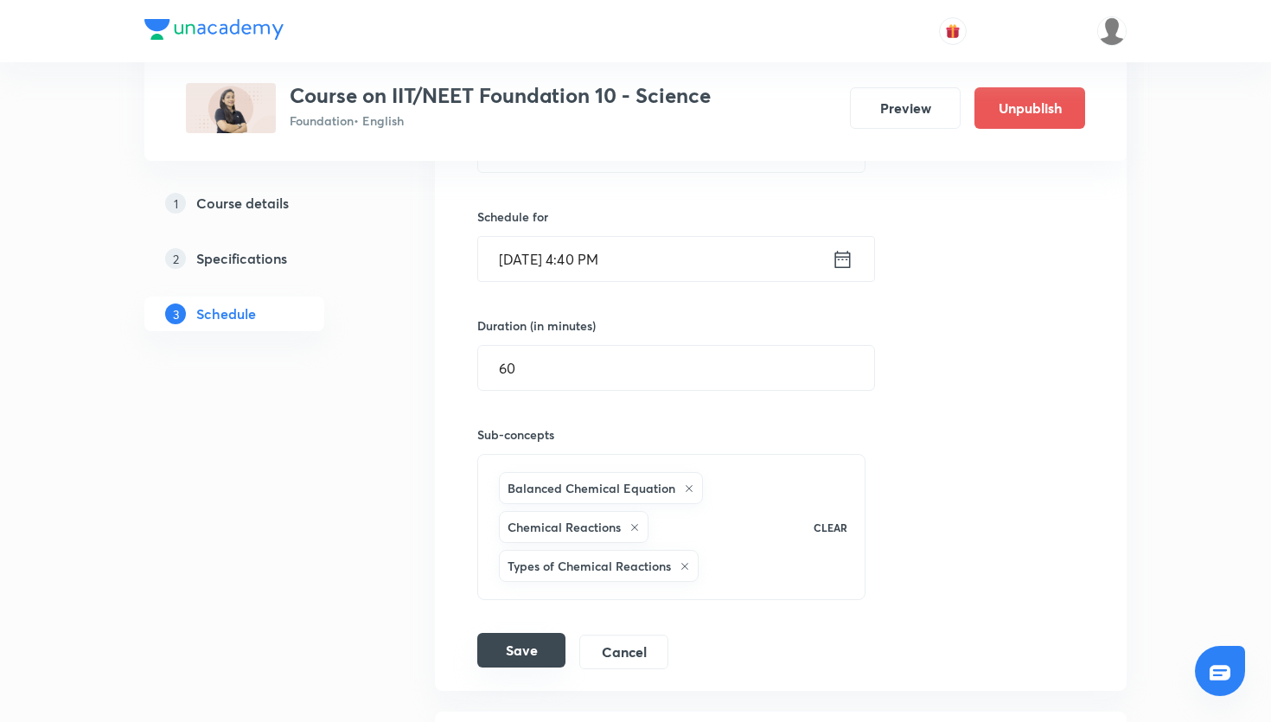
click at [521, 643] on button "Save" at bounding box center [521, 650] width 88 height 35
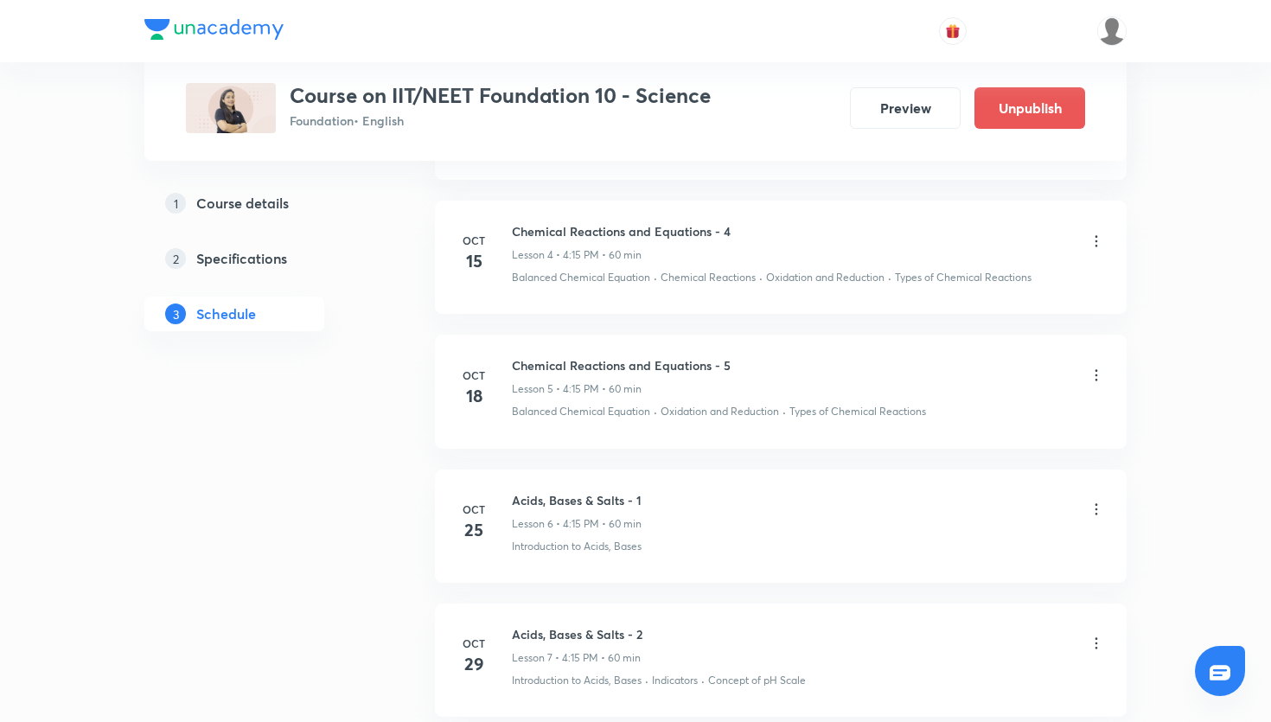
scroll to position [1253, 0]
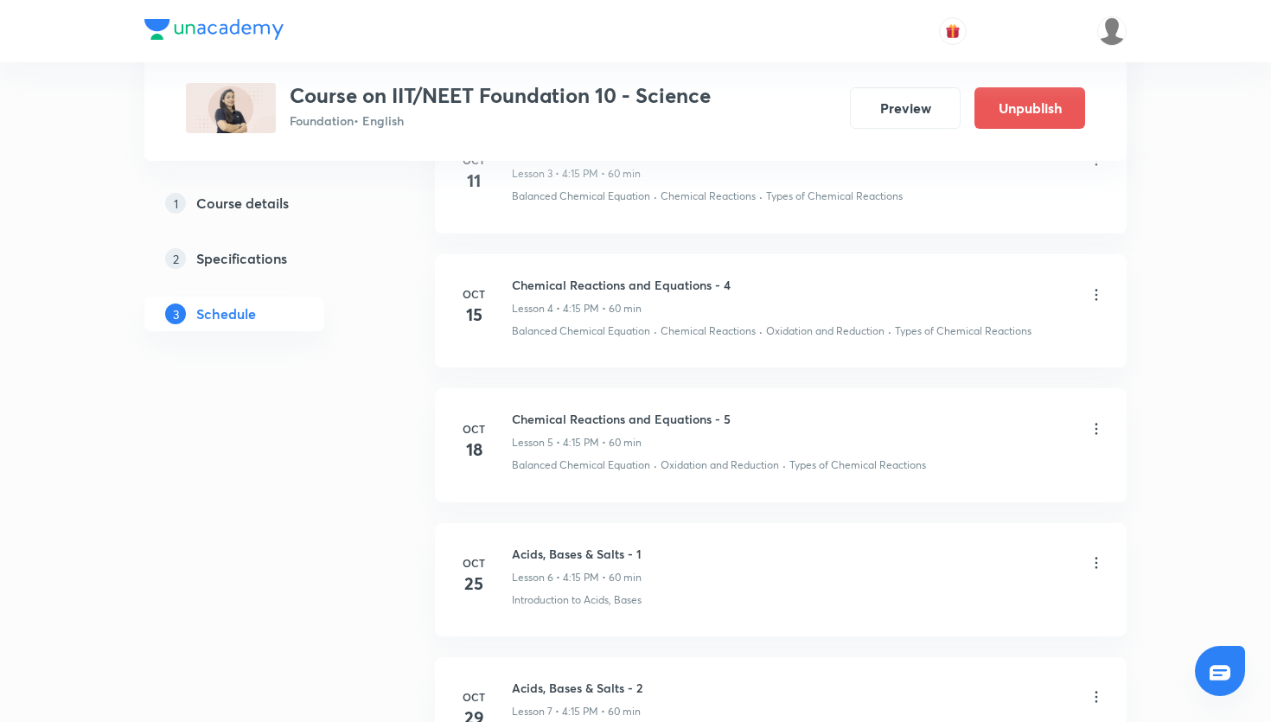
click at [1099, 297] on icon at bounding box center [1095, 294] width 17 height 17
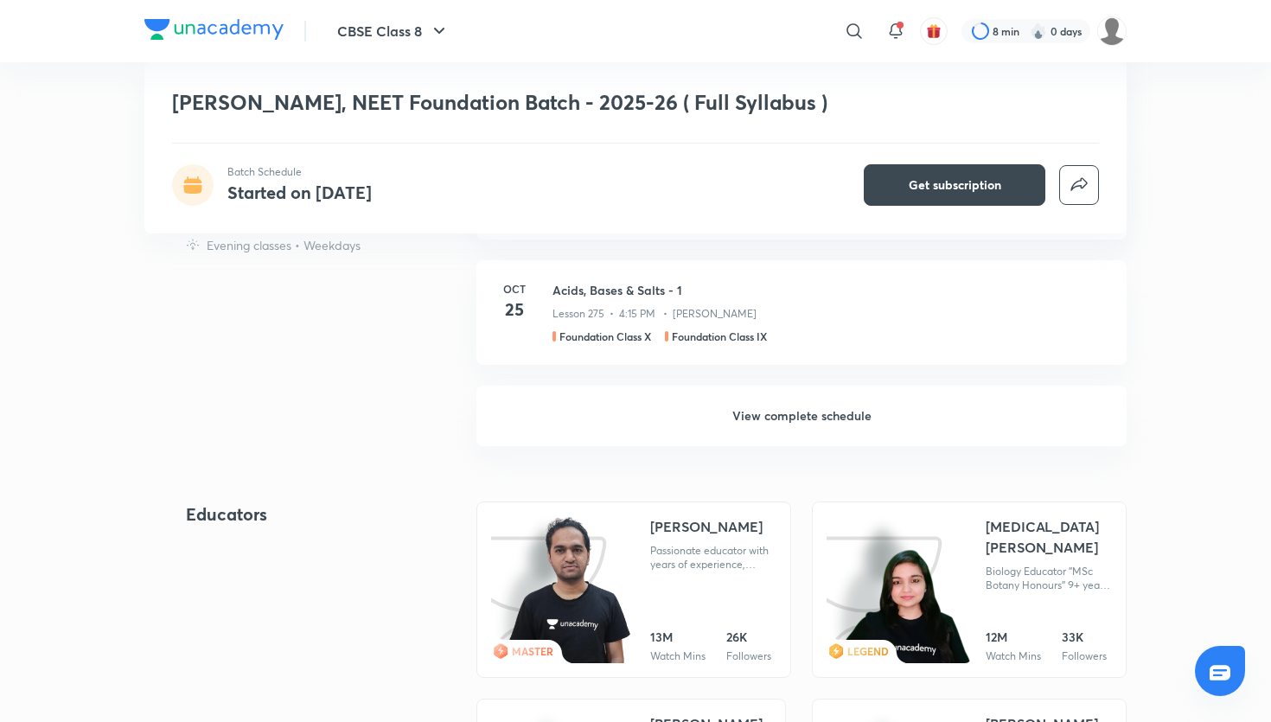
scroll to position [1416, 0]
click at [826, 410] on h6 "View complete schedule" at bounding box center [801, 416] width 650 height 61
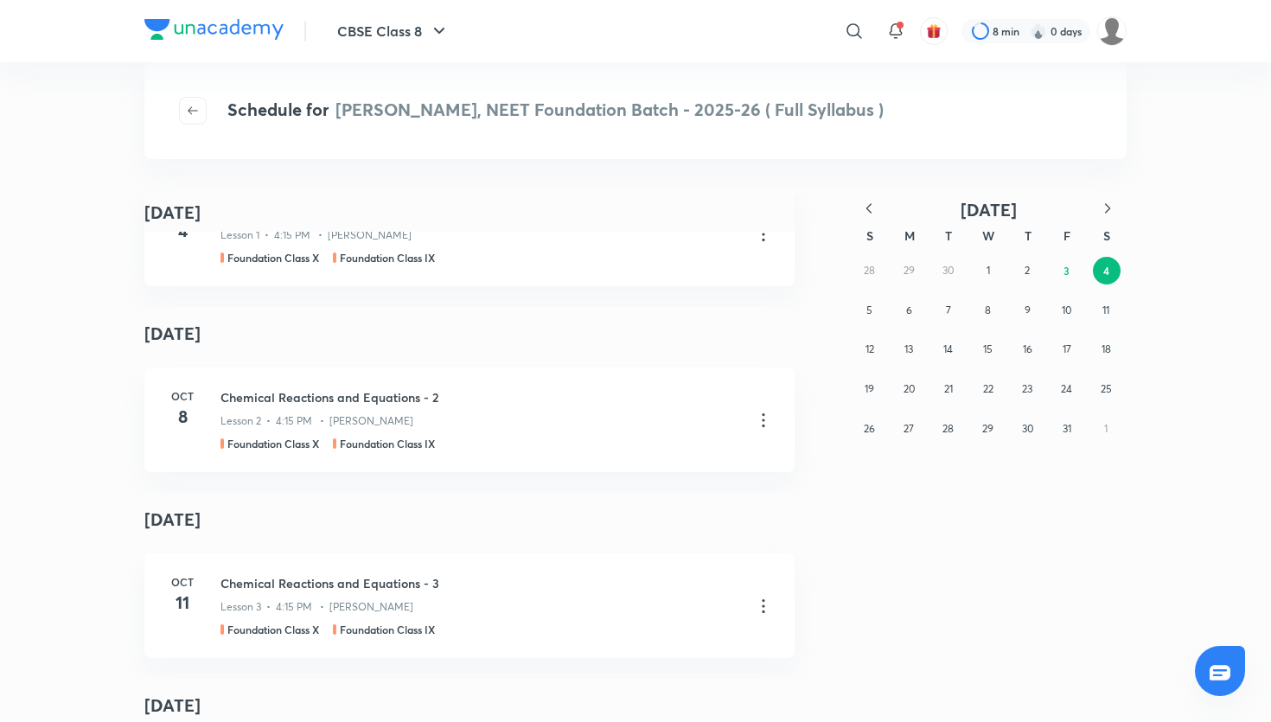
scroll to position [93, 0]
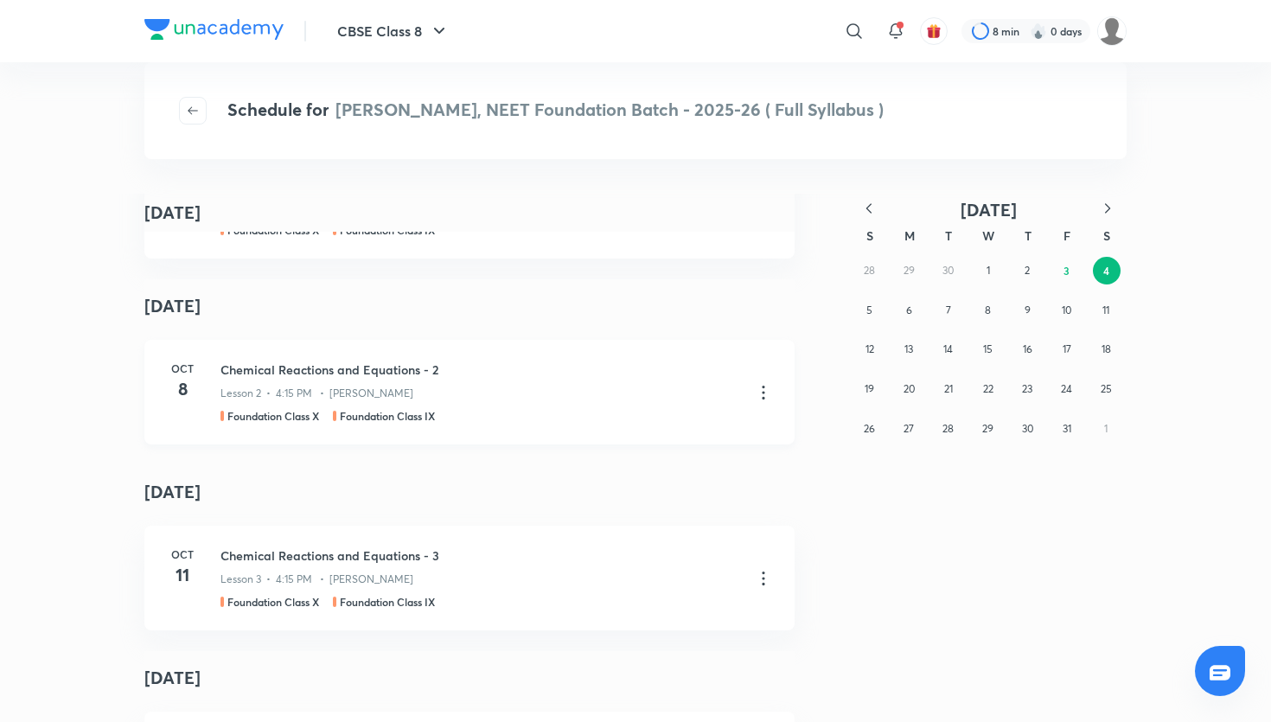
click at [768, 398] on icon at bounding box center [763, 392] width 21 height 21
click at [704, 436] on li "Go to course page" at bounding box center [674, 435] width 198 height 32
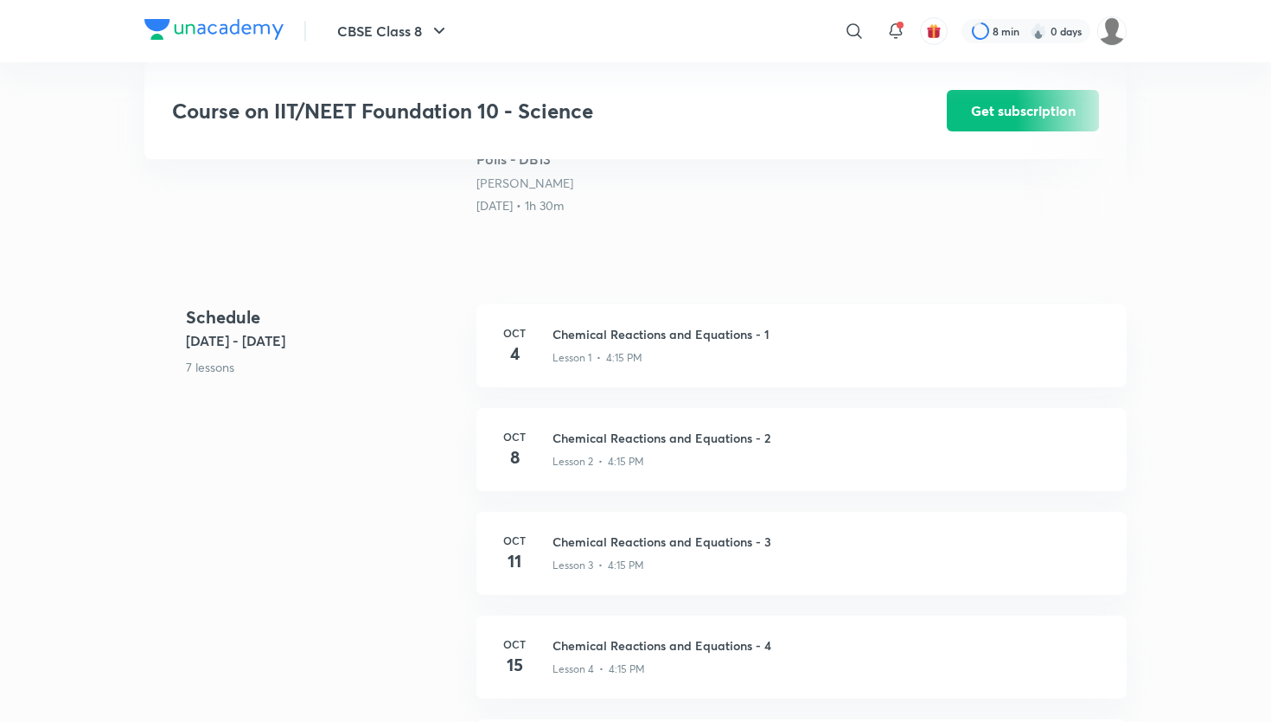
scroll to position [594, 0]
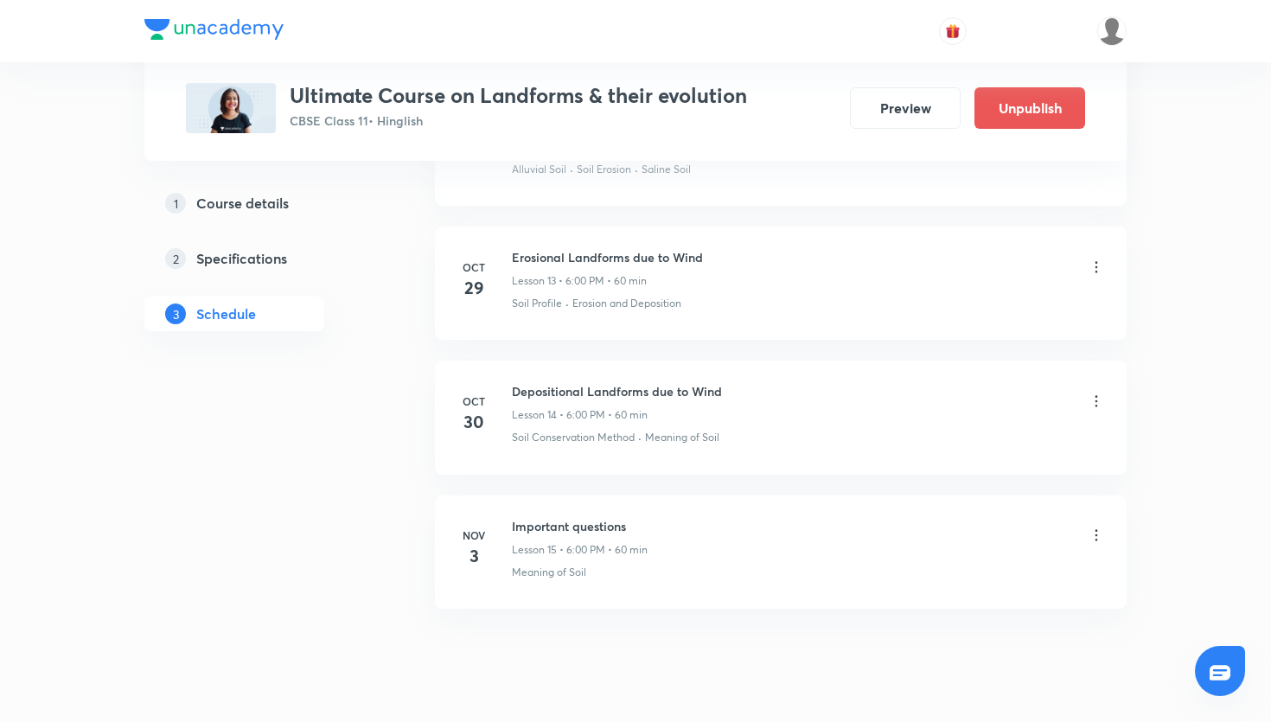
scroll to position [2545, 0]
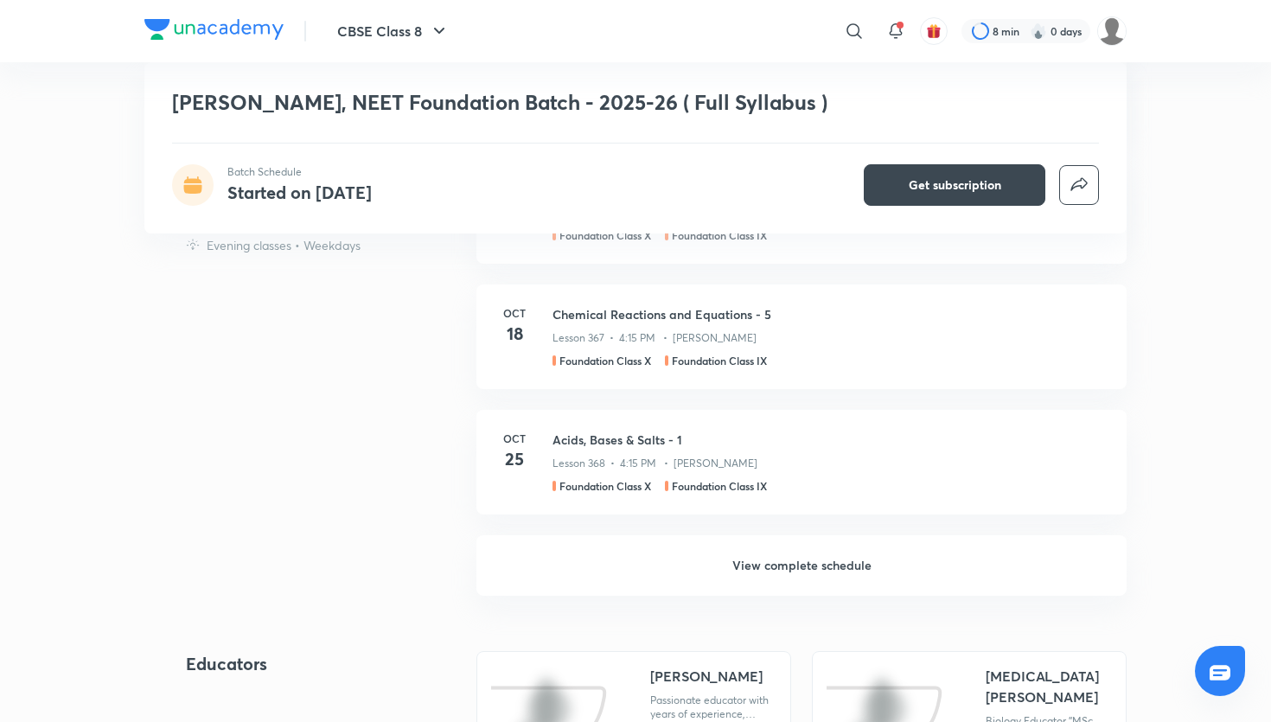
scroll to position [1269, 0]
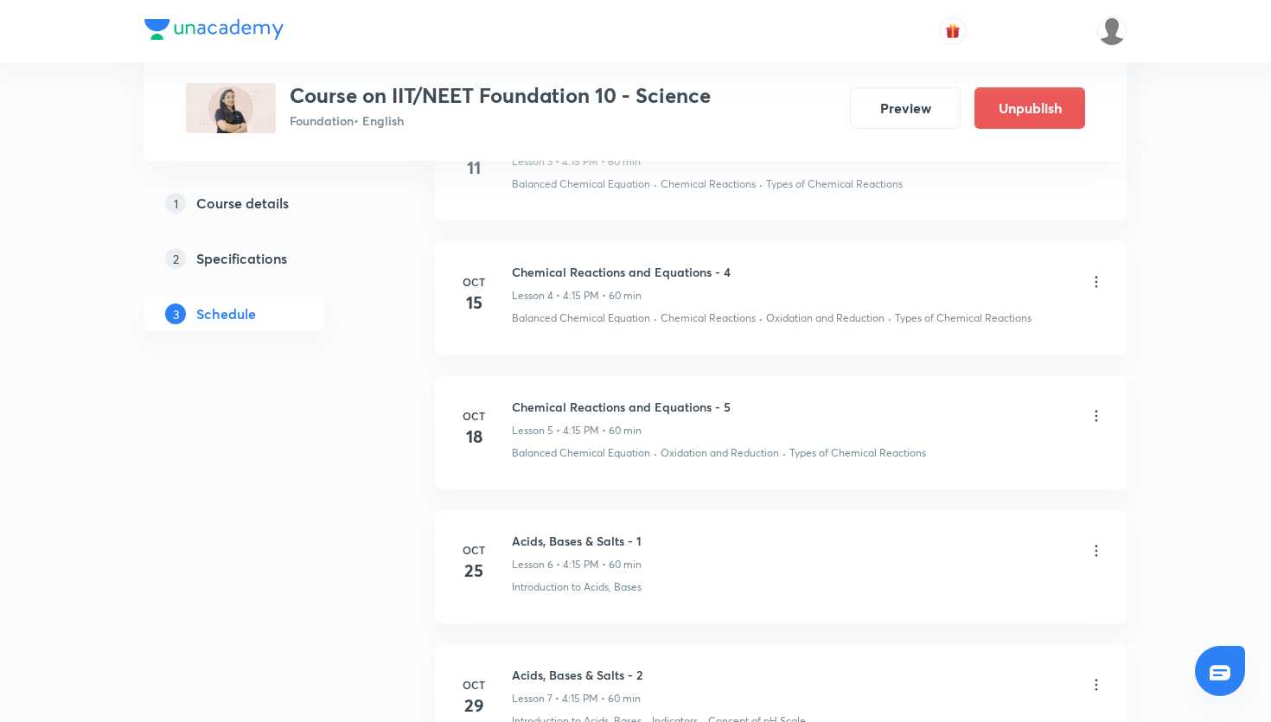
scroll to position [1329, 0]
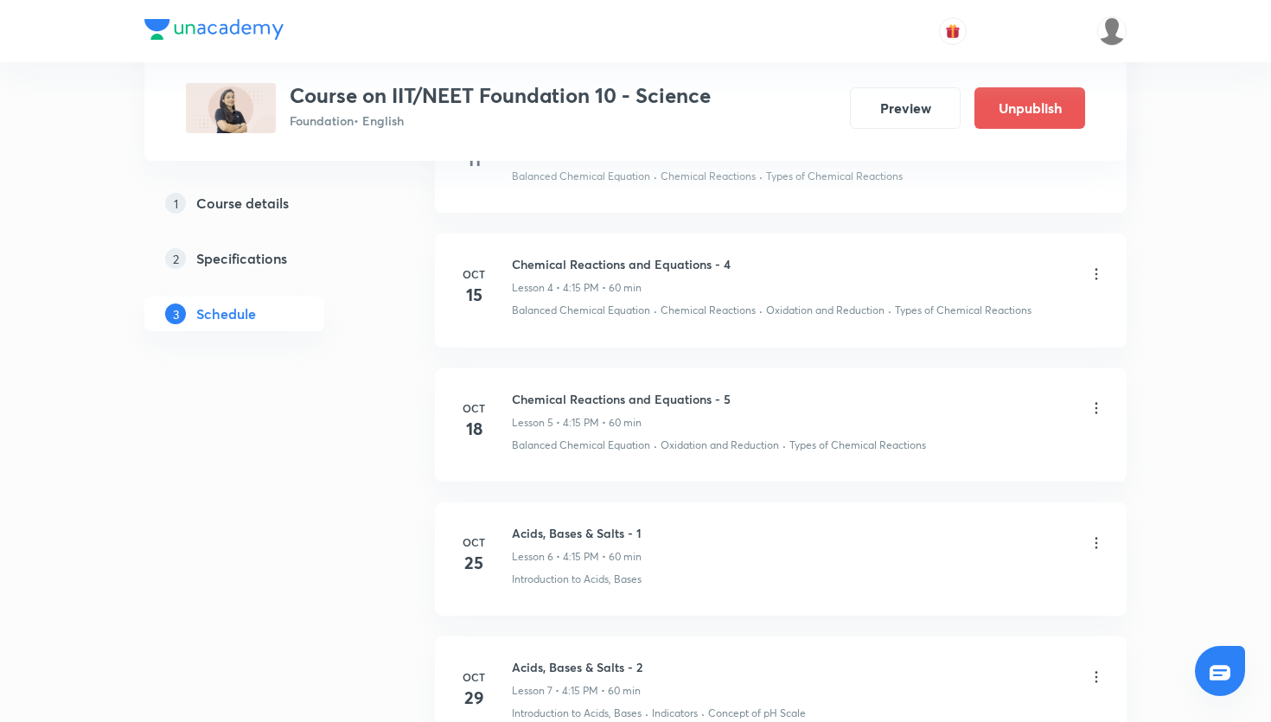
click at [1100, 273] on icon at bounding box center [1095, 273] width 17 height 17
click at [1017, 322] on li "Edit" at bounding box center [1008, 318] width 189 height 32
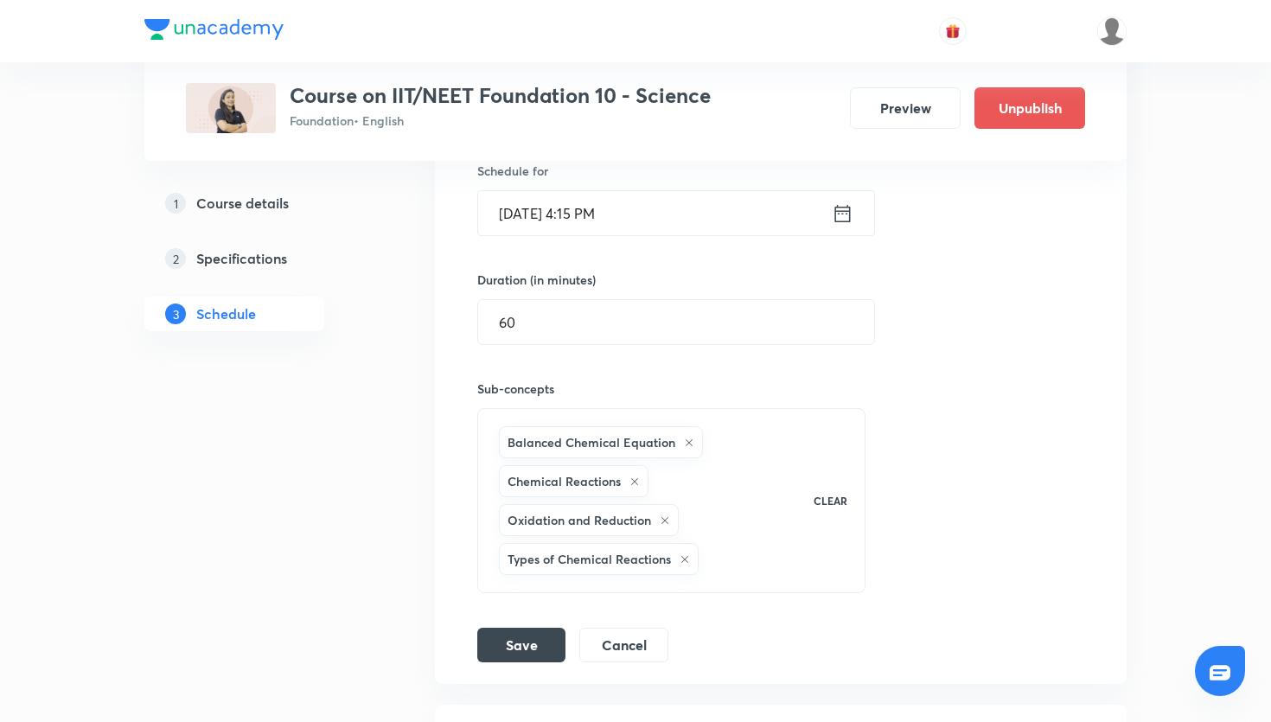
scroll to position [908, 0]
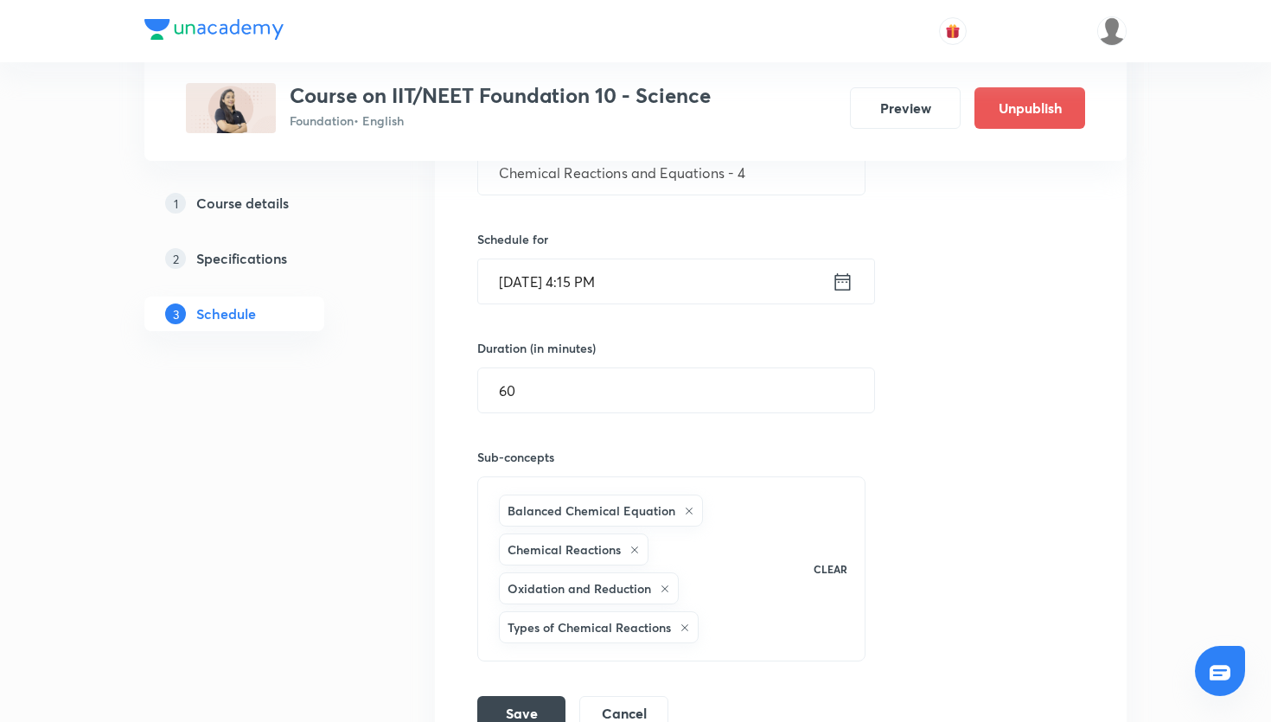
click at [838, 282] on icon at bounding box center [843, 281] width 16 height 17
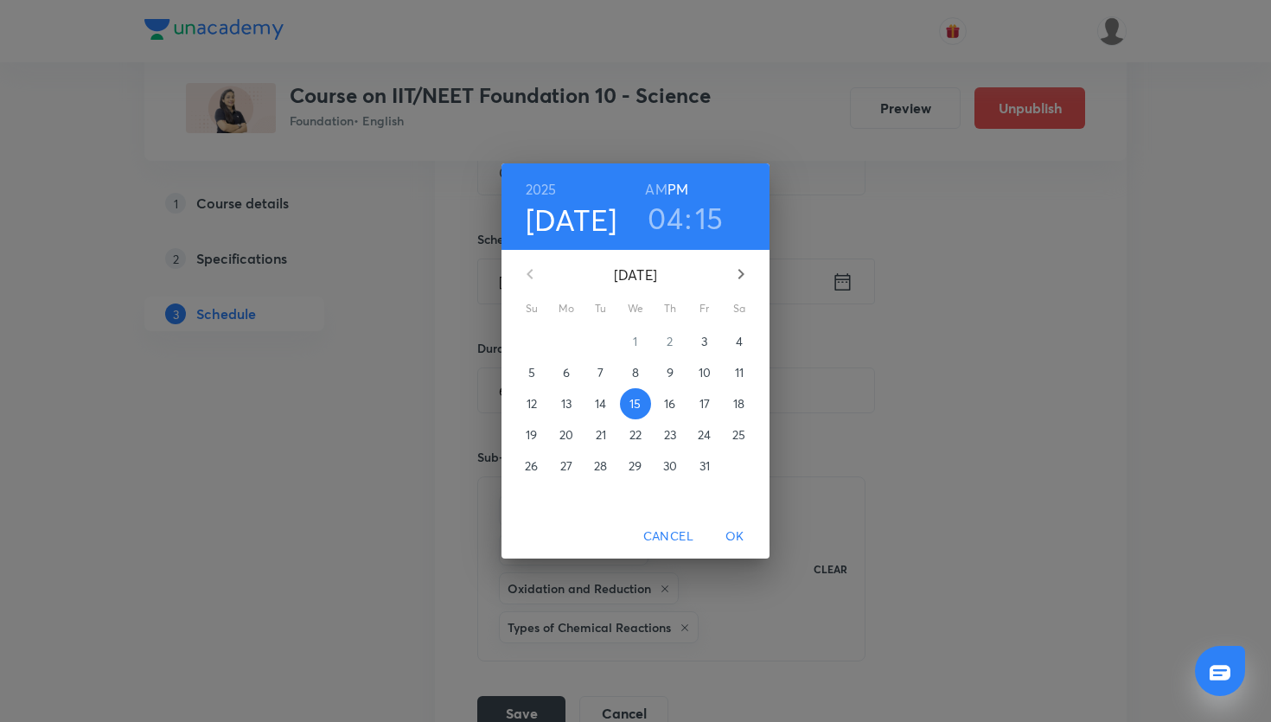
click at [666, 225] on h3 "04" at bounding box center [664, 218] width 35 height 36
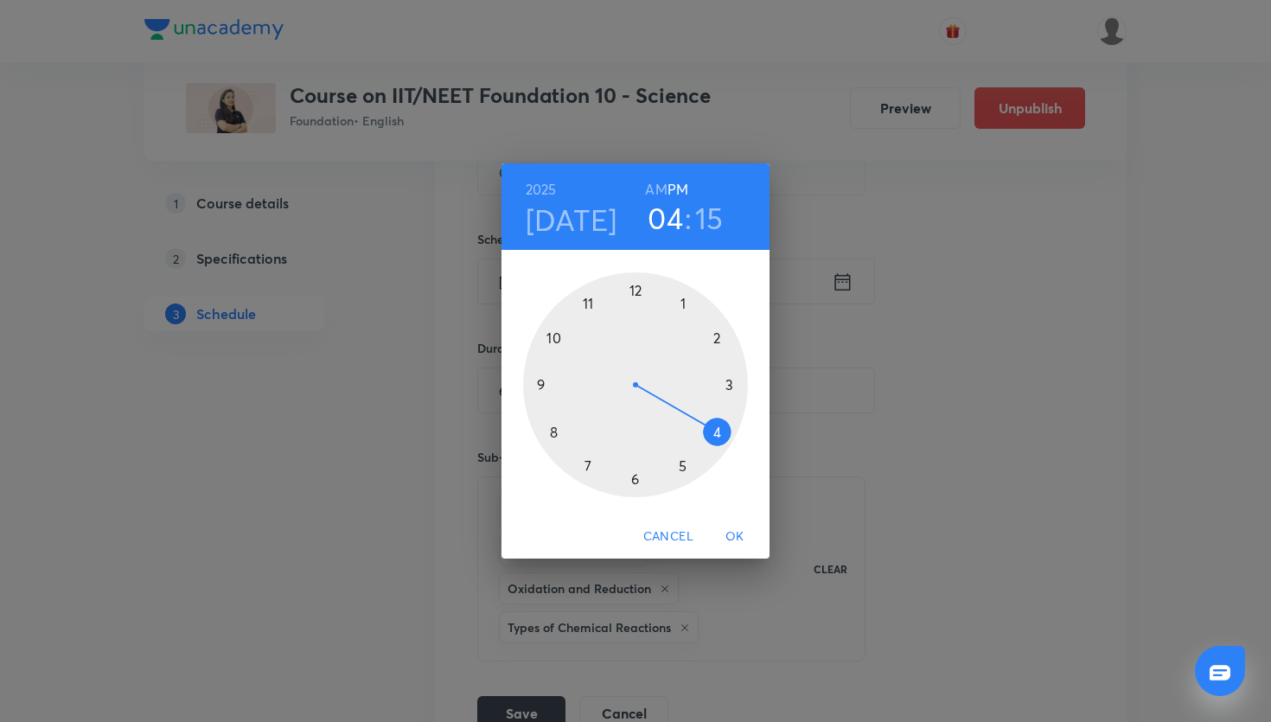
click at [703, 221] on h3 "15" at bounding box center [709, 218] width 29 height 36
click at [554, 431] on div at bounding box center [635, 384] width 225 height 225
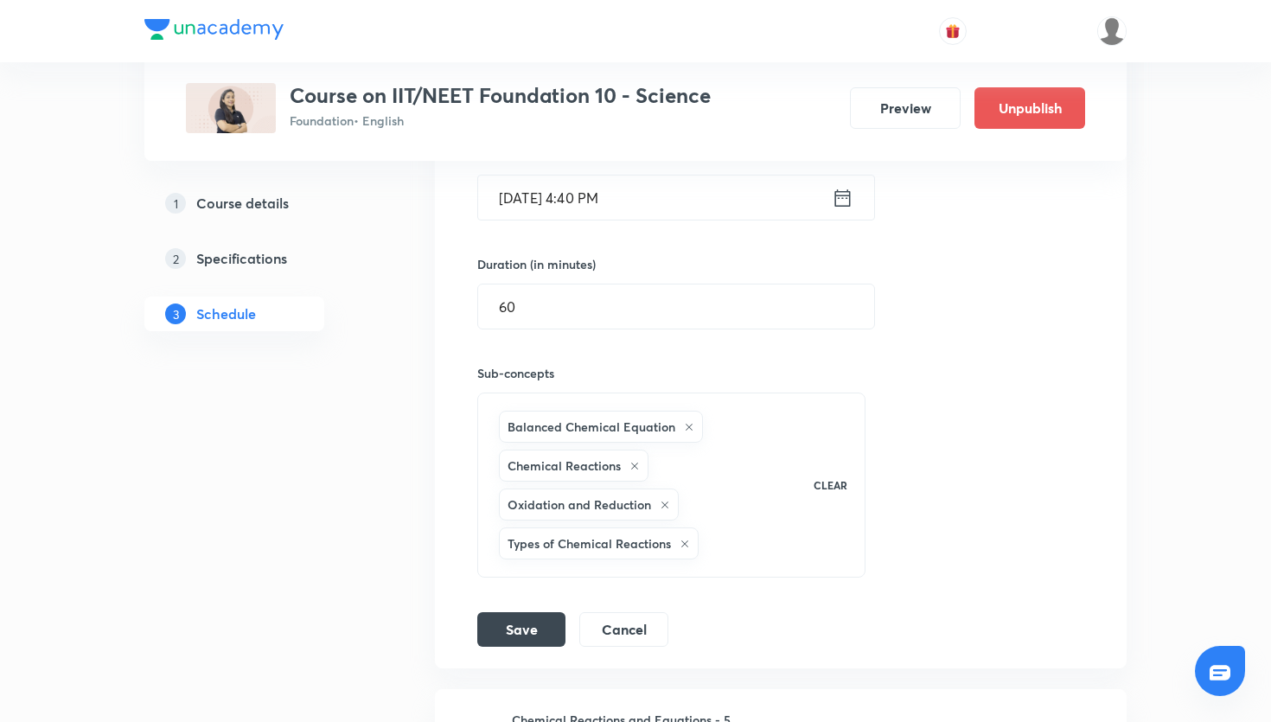
scroll to position [1019, 0]
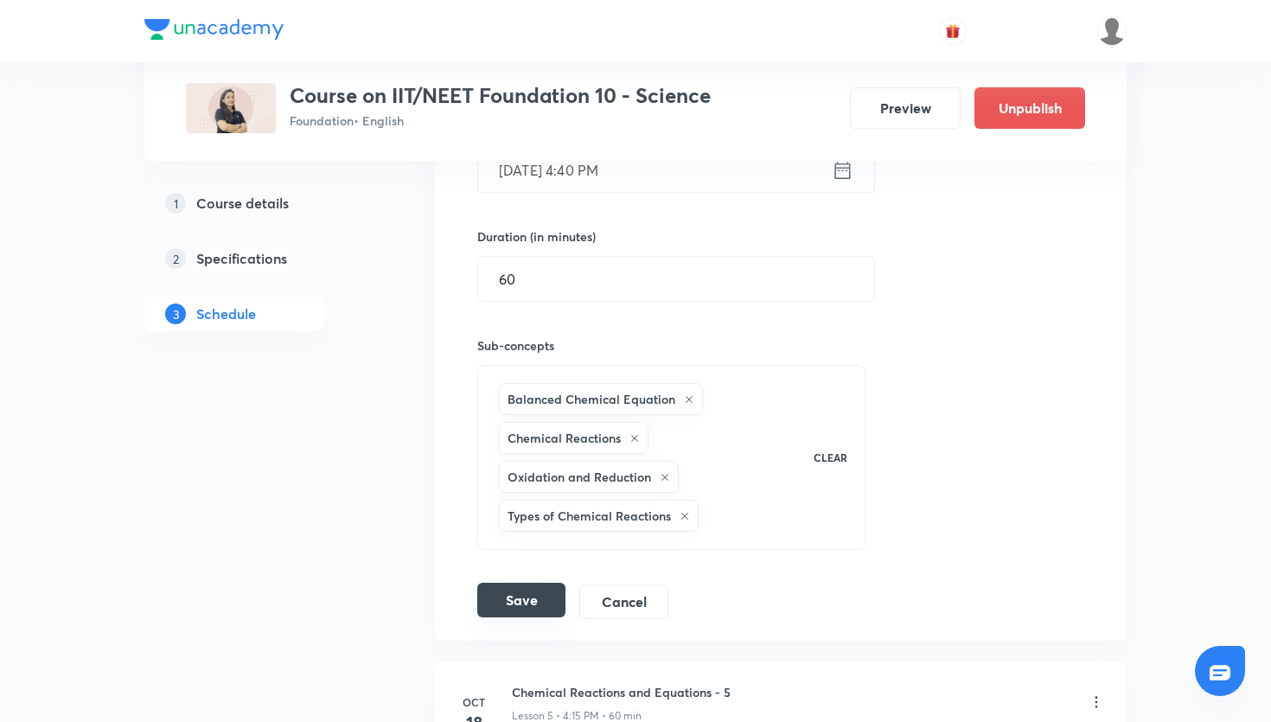
click at [544, 590] on button "Save" at bounding box center [521, 600] width 88 height 35
